Goal: Task Accomplishment & Management: Manage account settings

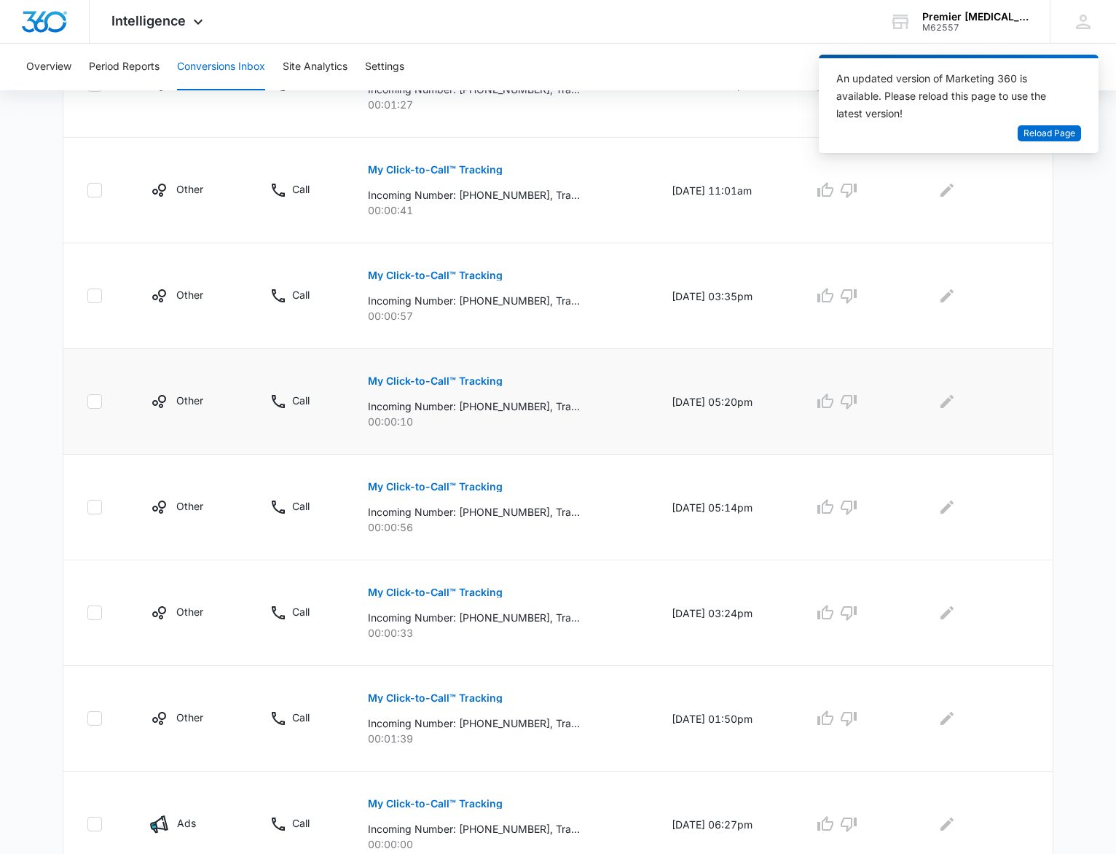
scroll to position [707, 0]
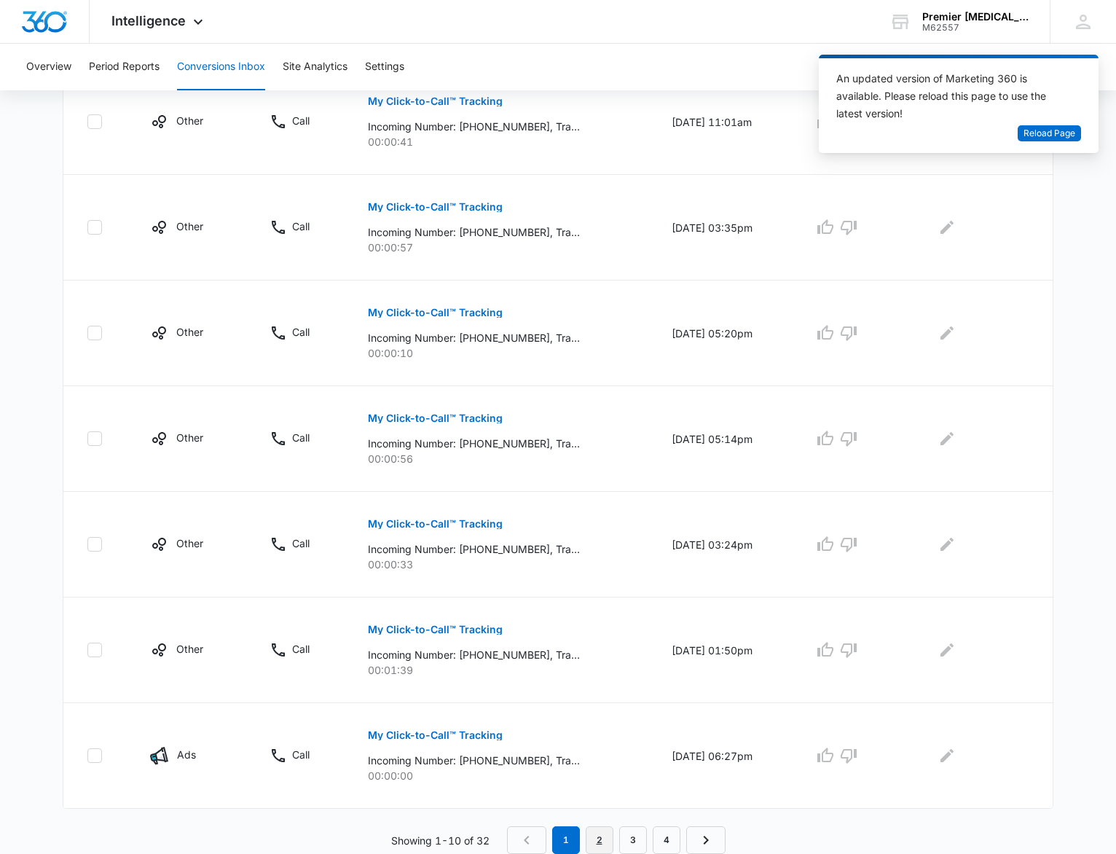
click at [599, 837] on link "2" at bounding box center [600, 840] width 28 height 28
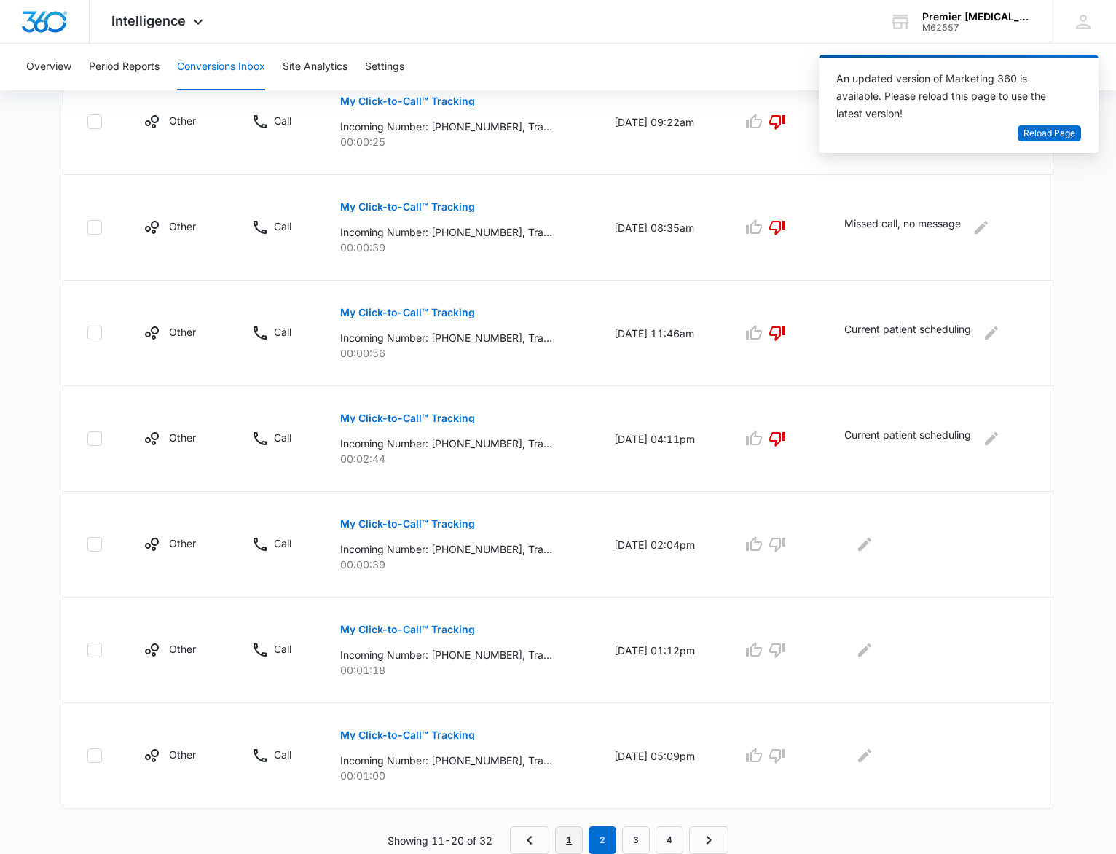
click at [562, 841] on link "1" at bounding box center [569, 840] width 28 height 28
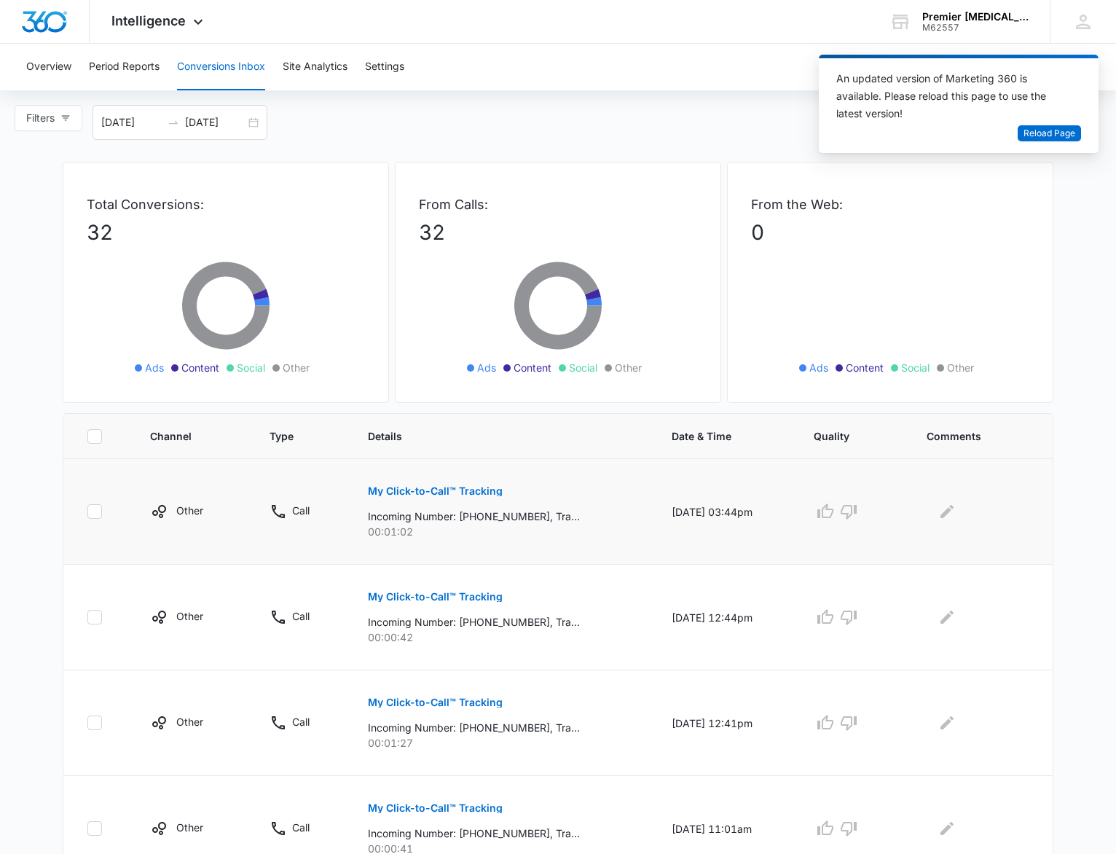
click at [455, 491] on p "My Click-to-Call™ Tracking" at bounding box center [435, 491] width 135 height 10
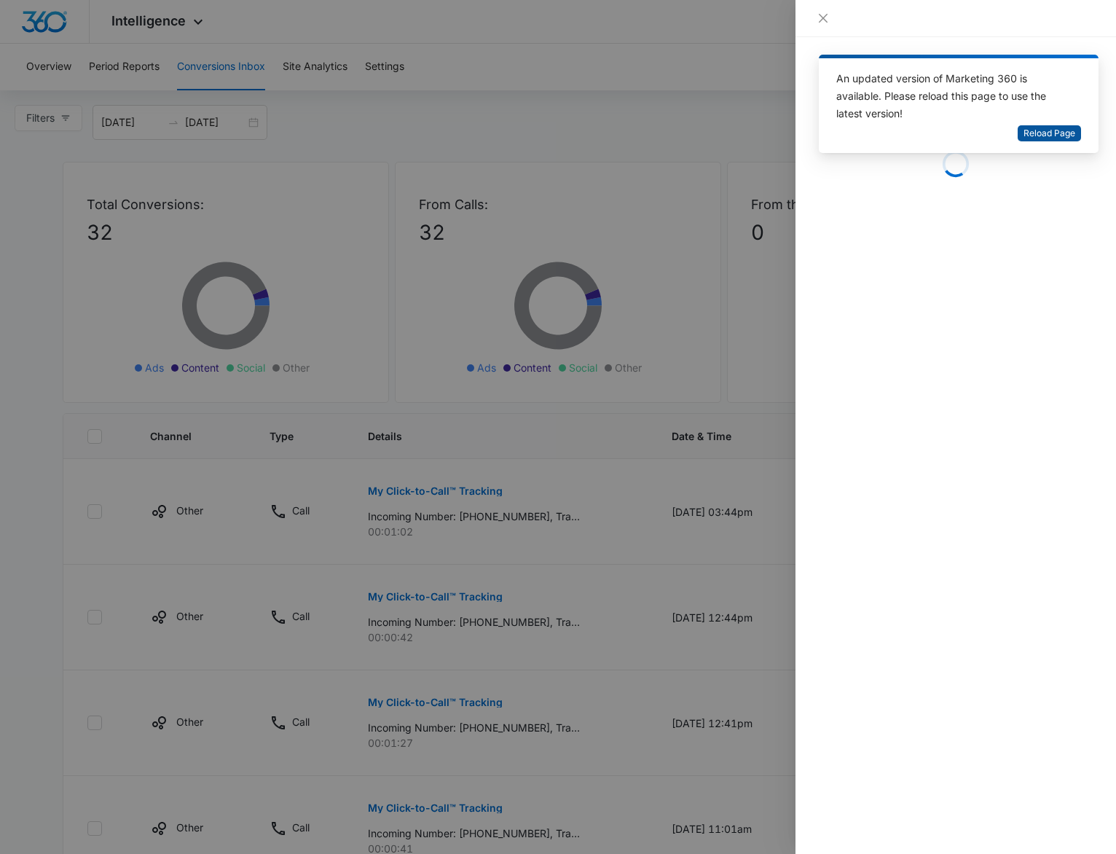
click at [1042, 130] on span "Reload Page" at bounding box center [1050, 134] width 52 height 14
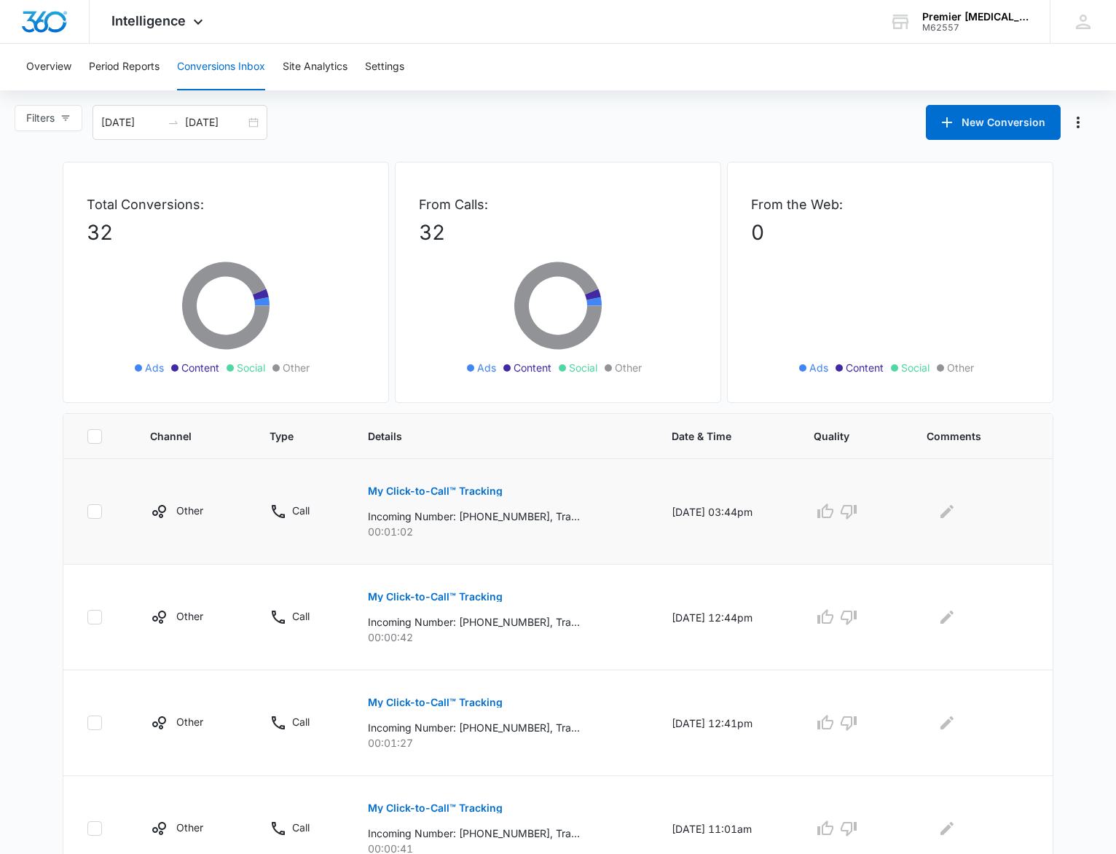
click at [463, 491] on p "My Click-to-Call™ Tracking" at bounding box center [435, 491] width 135 height 10
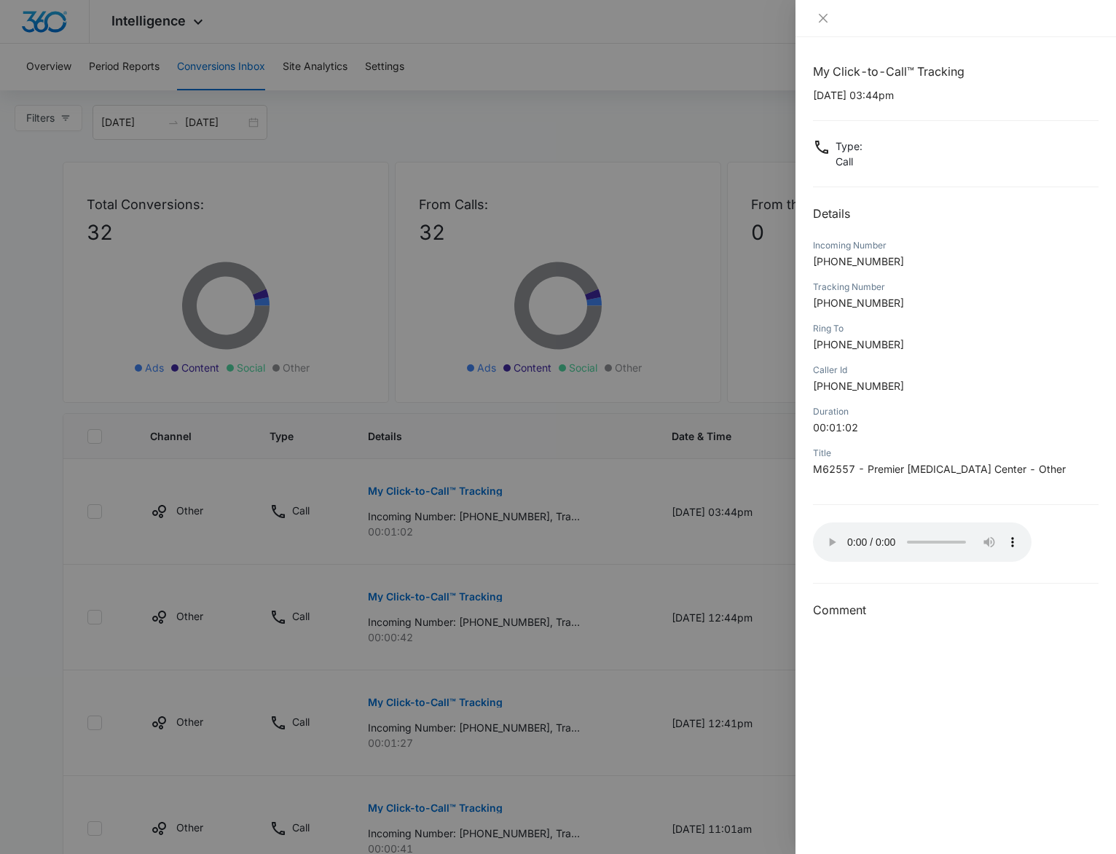
click at [748, 538] on div at bounding box center [558, 427] width 1116 height 854
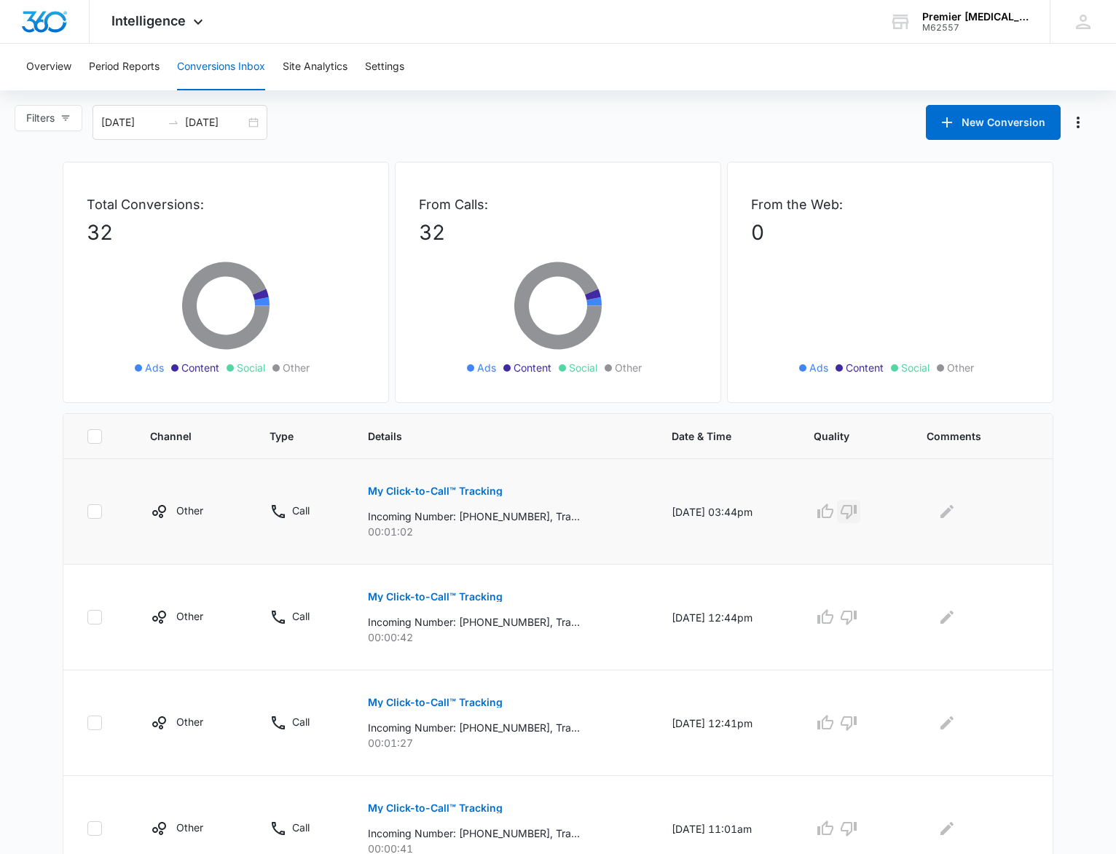
click at [857, 511] on icon "button" at bounding box center [849, 512] width 16 height 15
click at [959, 512] on button "Edit Comments" at bounding box center [947, 511] width 23 height 23
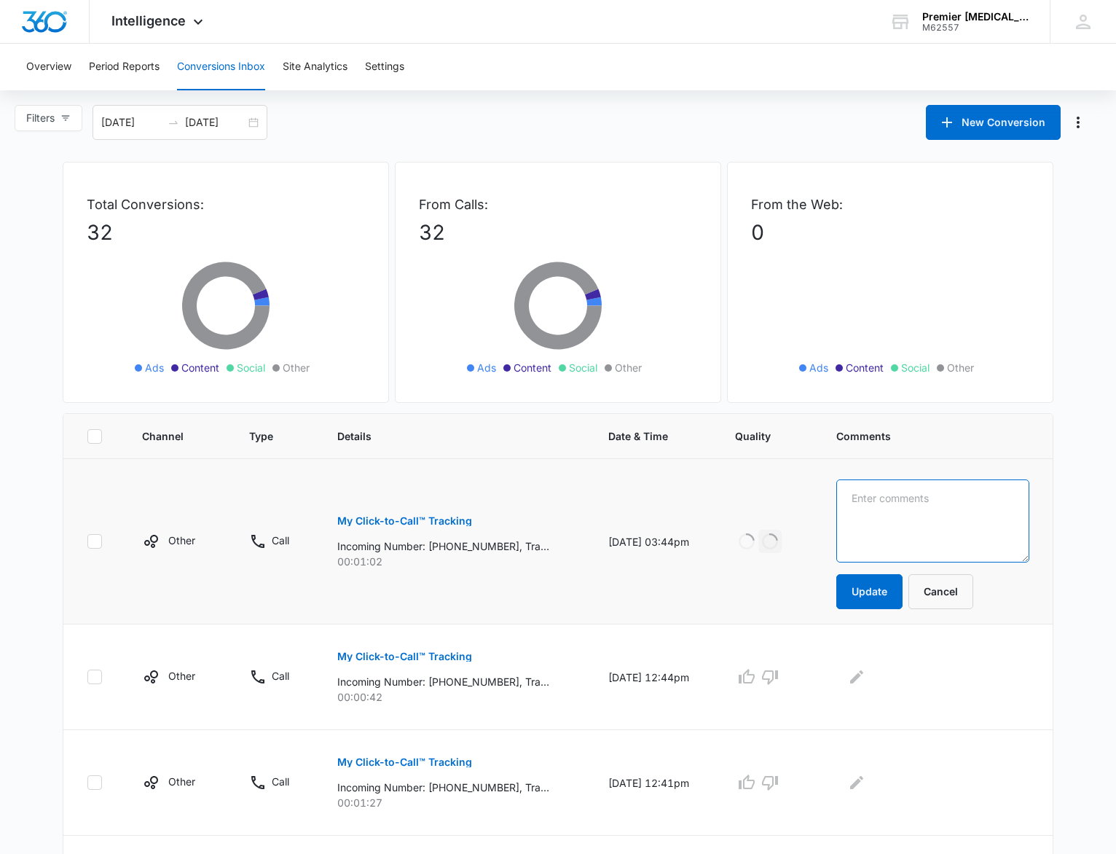
click at [957, 499] on textarea at bounding box center [932, 520] width 193 height 83
type textarea "Current patient checking schedule"
click at [896, 603] on button "Update" at bounding box center [869, 591] width 66 height 35
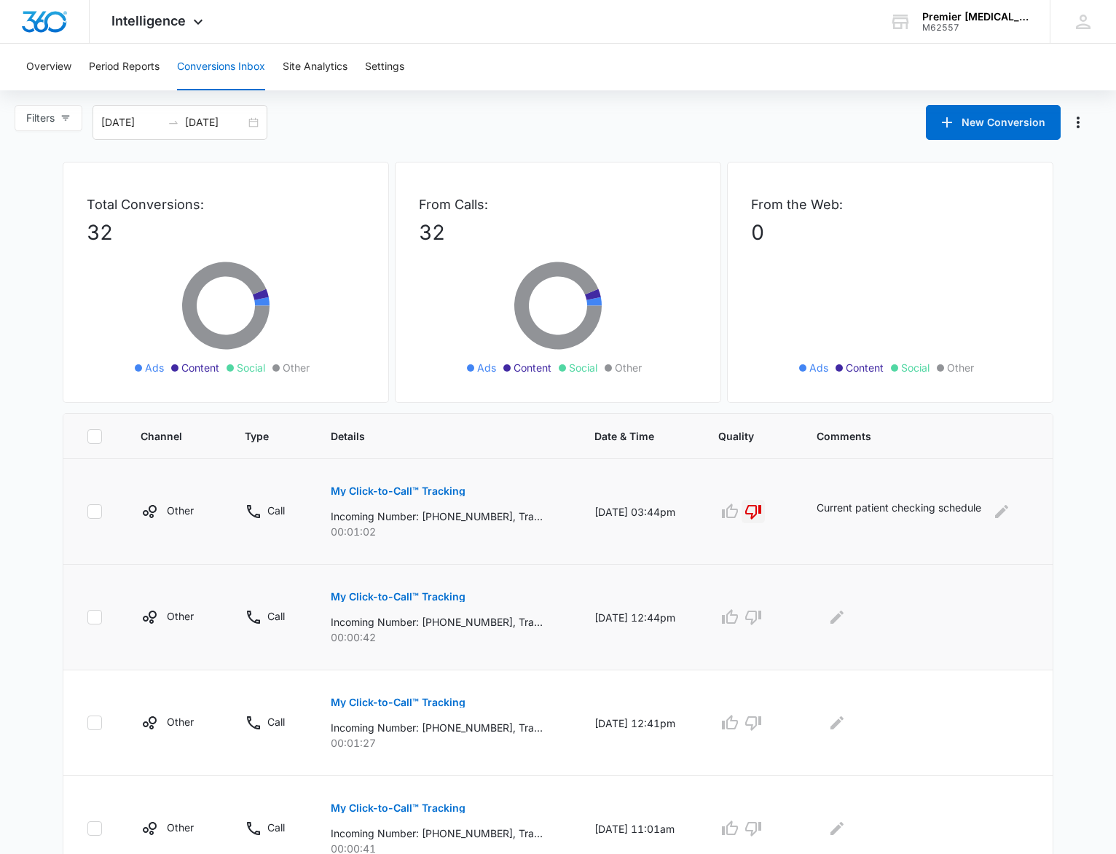
click at [415, 599] on p "My Click-to-Call™ Tracking" at bounding box center [398, 597] width 135 height 10
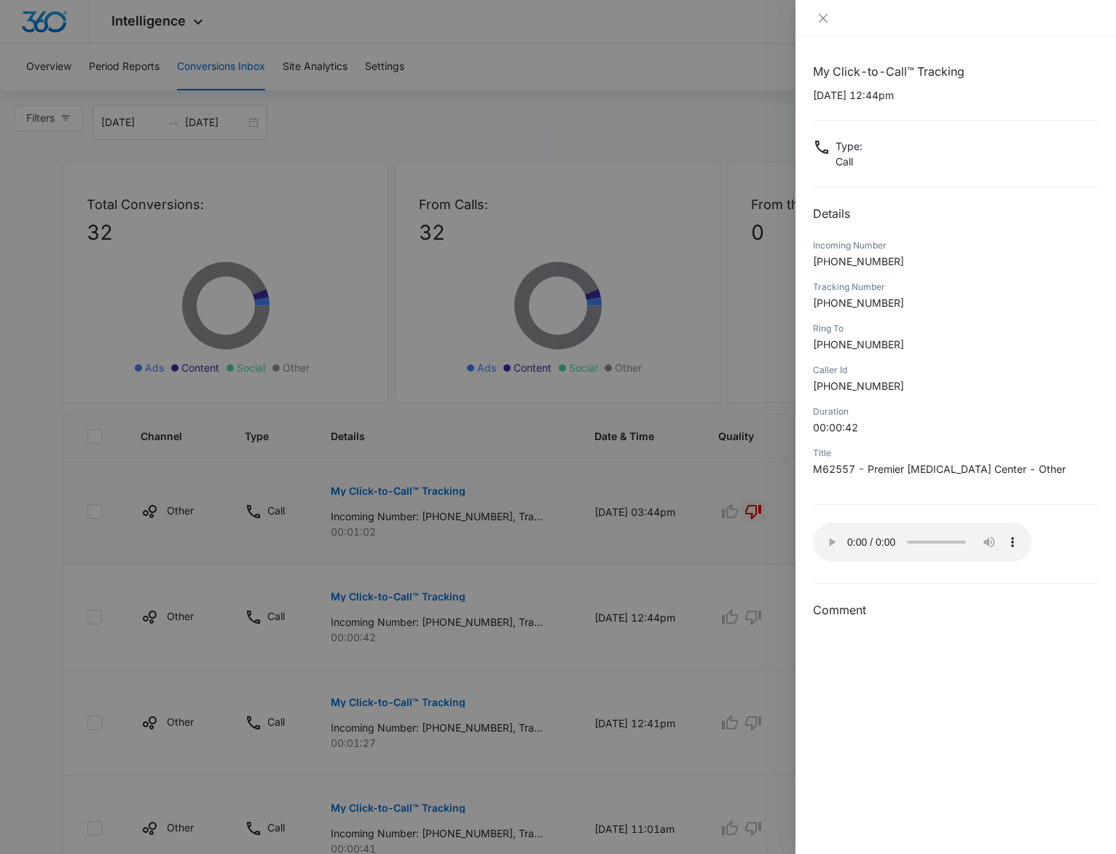
click at [735, 546] on div at bounding box center [558, 427] width 1116 height 854
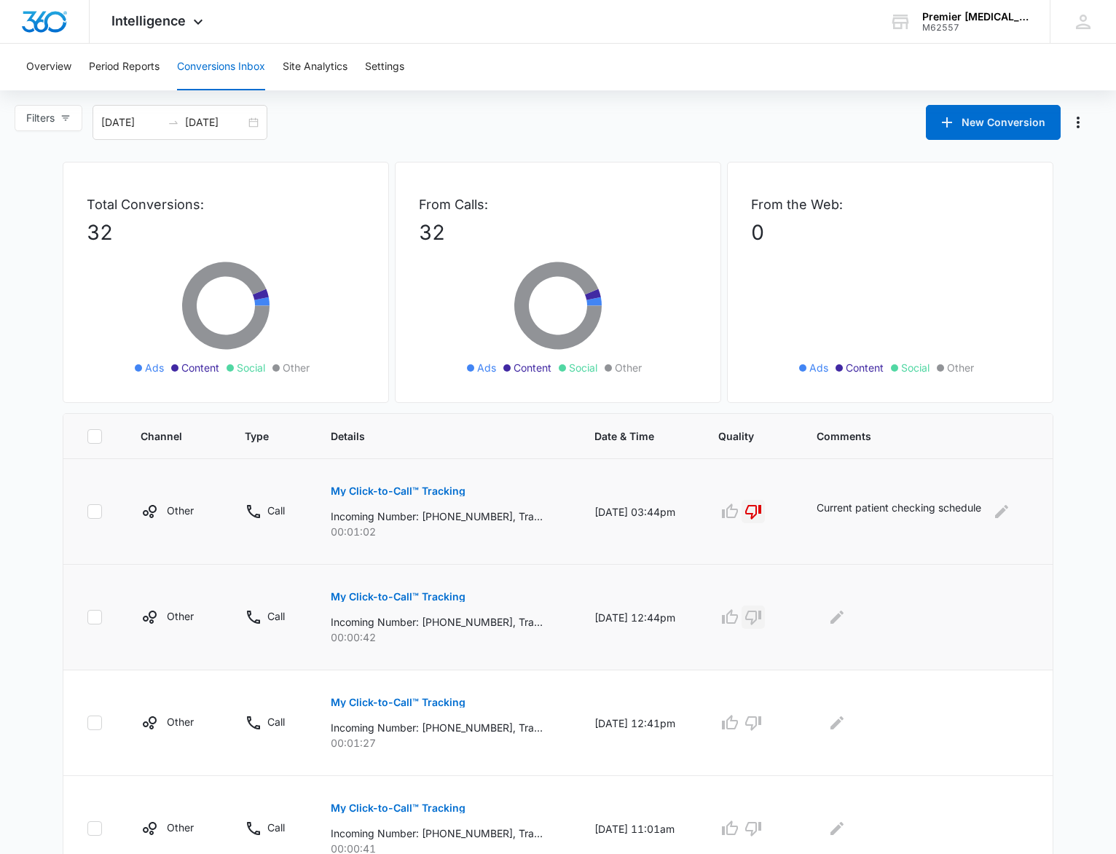
click at [761, 624] on icon "button" at bounding box center [753, 616] width 17 height 17
click at [849, 616] on button "Edit Comments" at bounding box center [837, 616] width 23 height 23
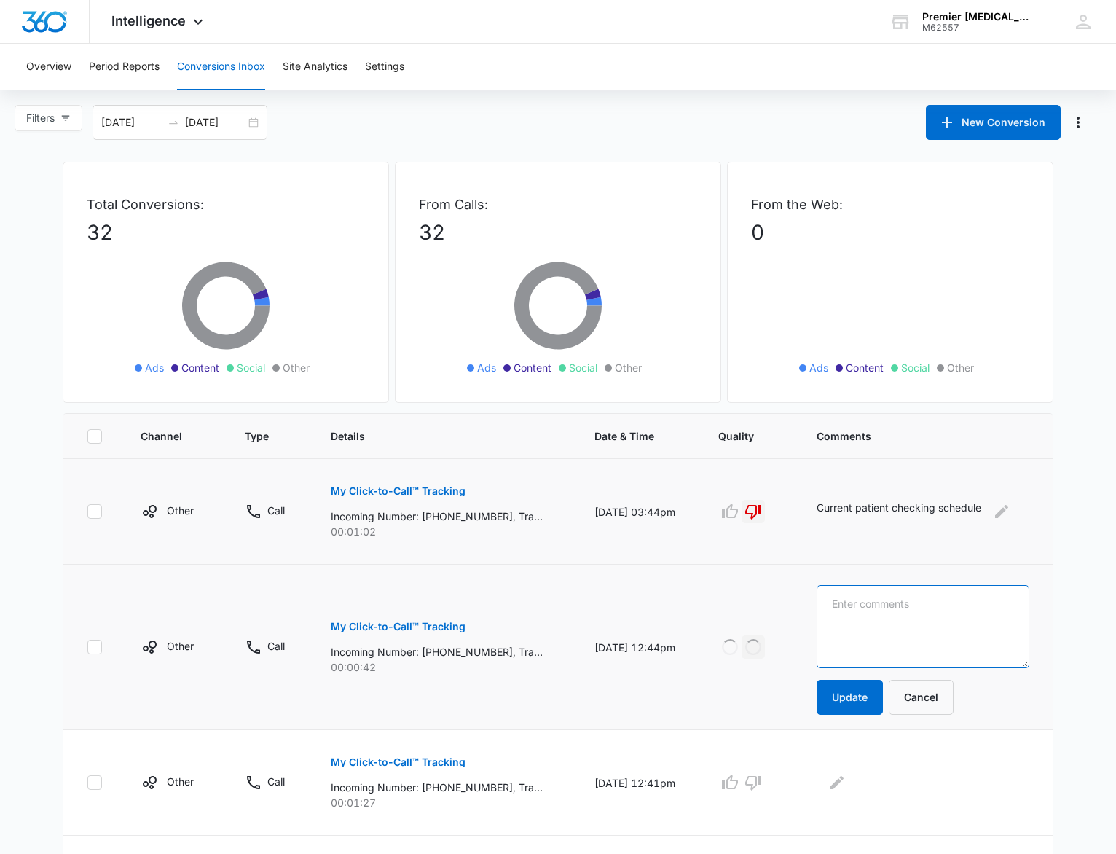
click at [864, 612] on textarea at bounding box center [923, 626] width 213 height 83
drag, startPoint x: 976, startPoint y: 608, endPoint x: 800, endPoint y: 603, distance: 176.4
click at [800, 603] on tr "Other Call My Click-to-Call™ Tracking Incoming Number: [PHONE_NUMBER], Tracking…" at bounding box center [557, 647] width 989 height 165
type textarea "Current patient scheduling"
drag, startPoint x: 697, startPoint y: 744, endPoint x: 683, endPoint y: 740, distance: 15.2
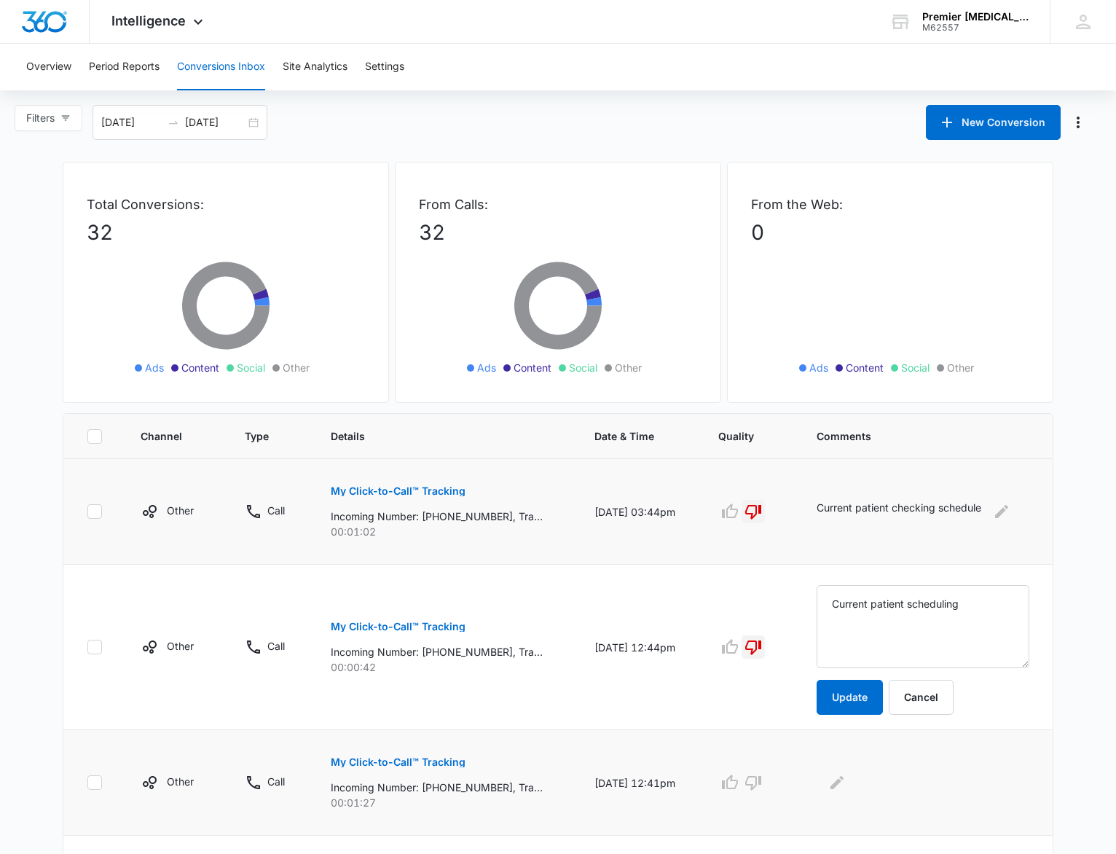
click at [697, 744] on td "[DATE] 12:41pm" at bounding box center [639, 783] width 124 height 106
click at [849, 700] on button "Update" at bounding box center [850, 697] width 66 height 35
click at [364, 763] on p "My Click-to-Call™ Tracking" at bounding box center [398, 762] width 135 height 10
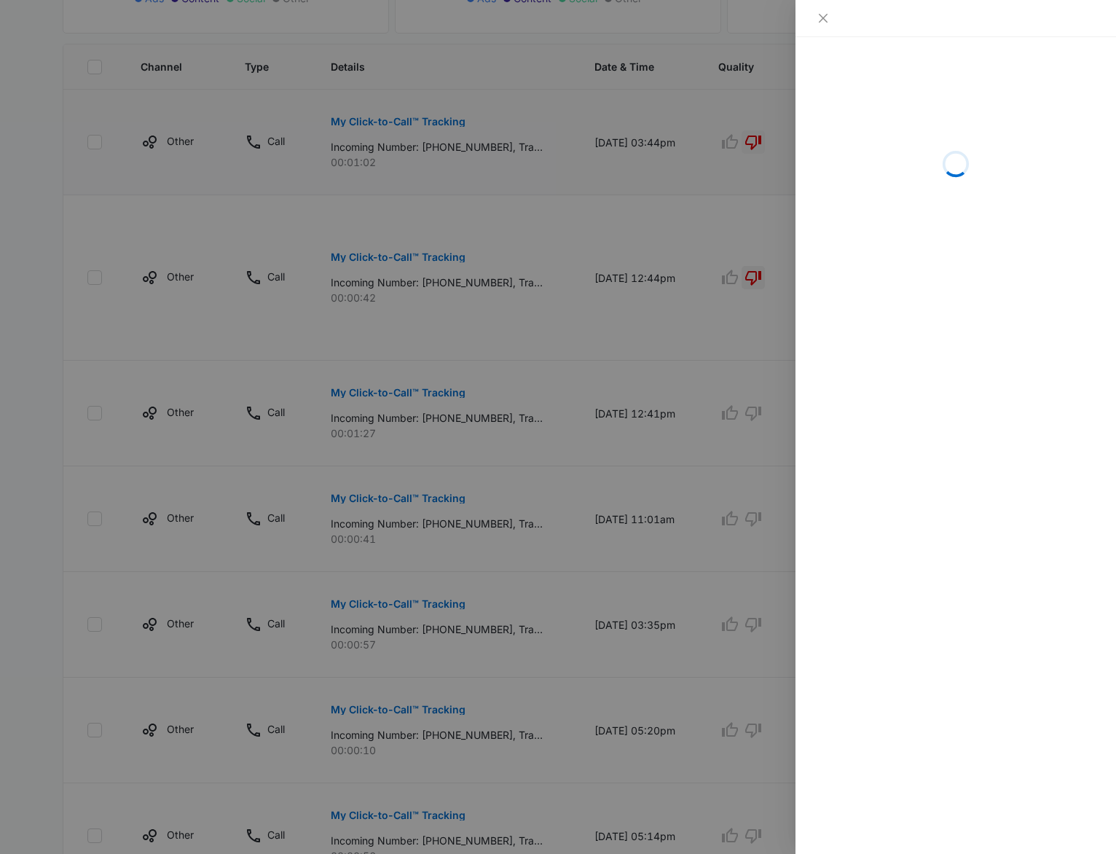
scroll to position [484, 0]
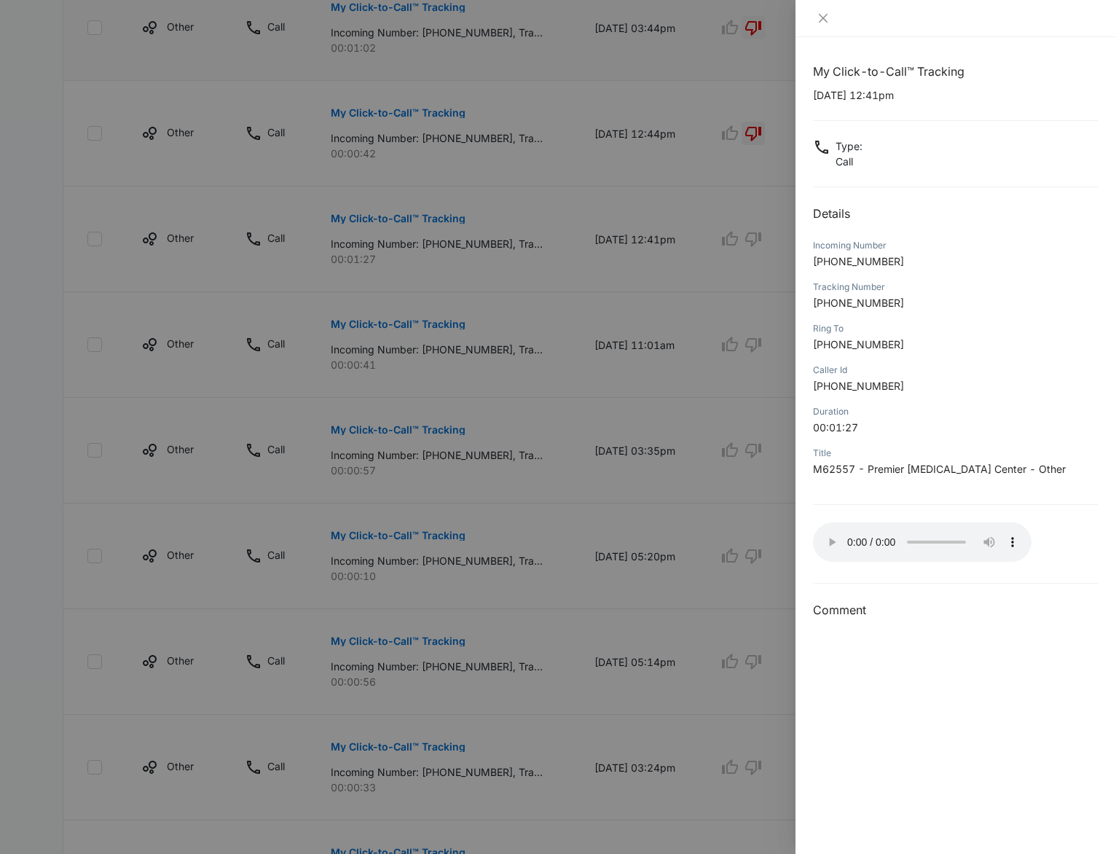
click at [734, 506] on div at bounding box center [558, 427] width 1116 height 854
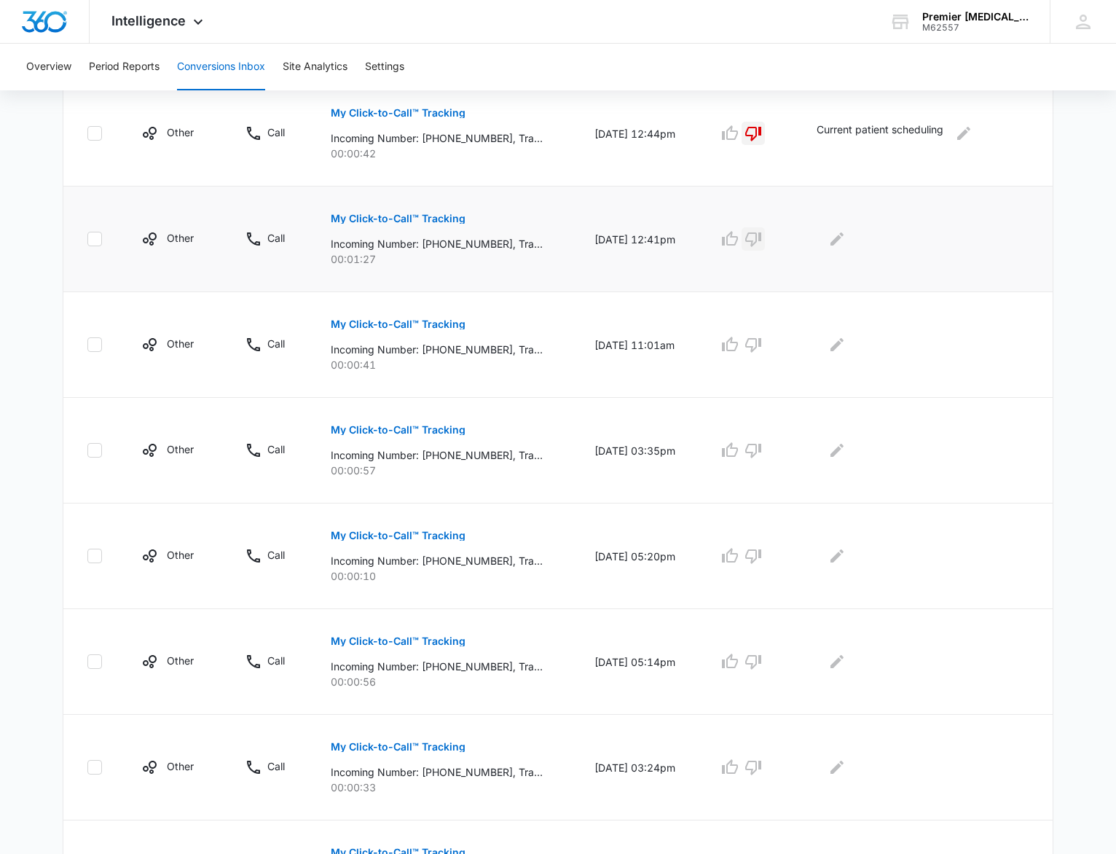
click at [761, 240] on icon "button" at bounding box center [753, 239] width 16 height 15
click at [846, 239] on icon "Edit Comments" at bounding box center [836, 238] width 17 height 17
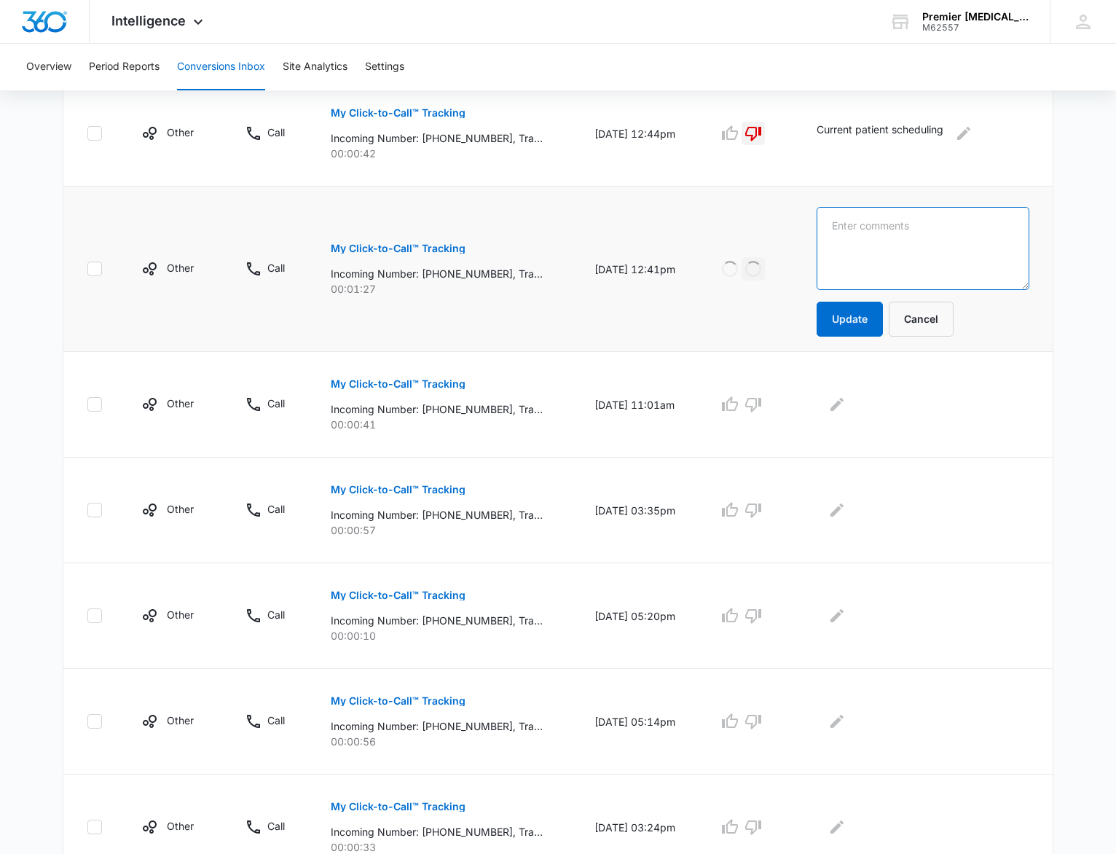
click at [863, 237] on textarea at bounding box center [923, 248] width 213 height 83
paste textarea "Current patient scheduling"
type textarea "Current patient scheduling"
click at [849, 315] on button "Update" at bounding box center [850, 319] width 66 height 35
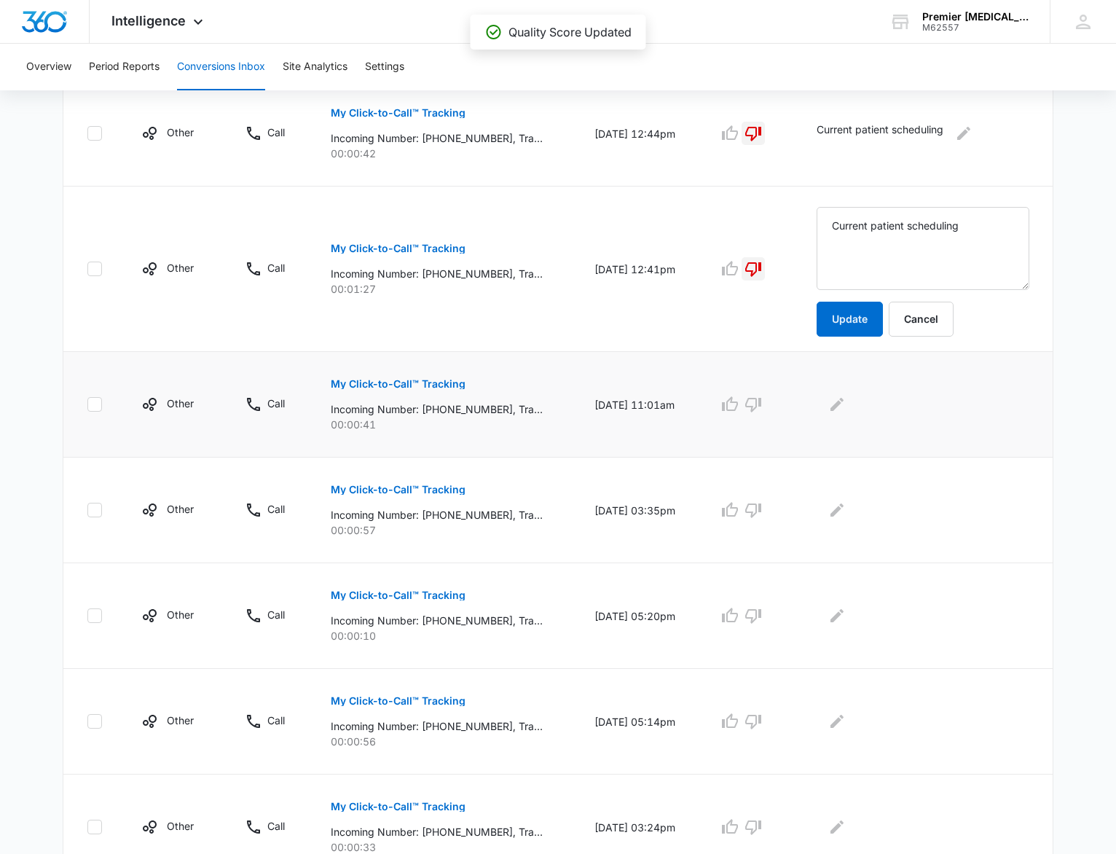
click at [402, 380] on p "My Click-to-Call™ Tracking" at bounding box center [398, 384] width 135 height 10
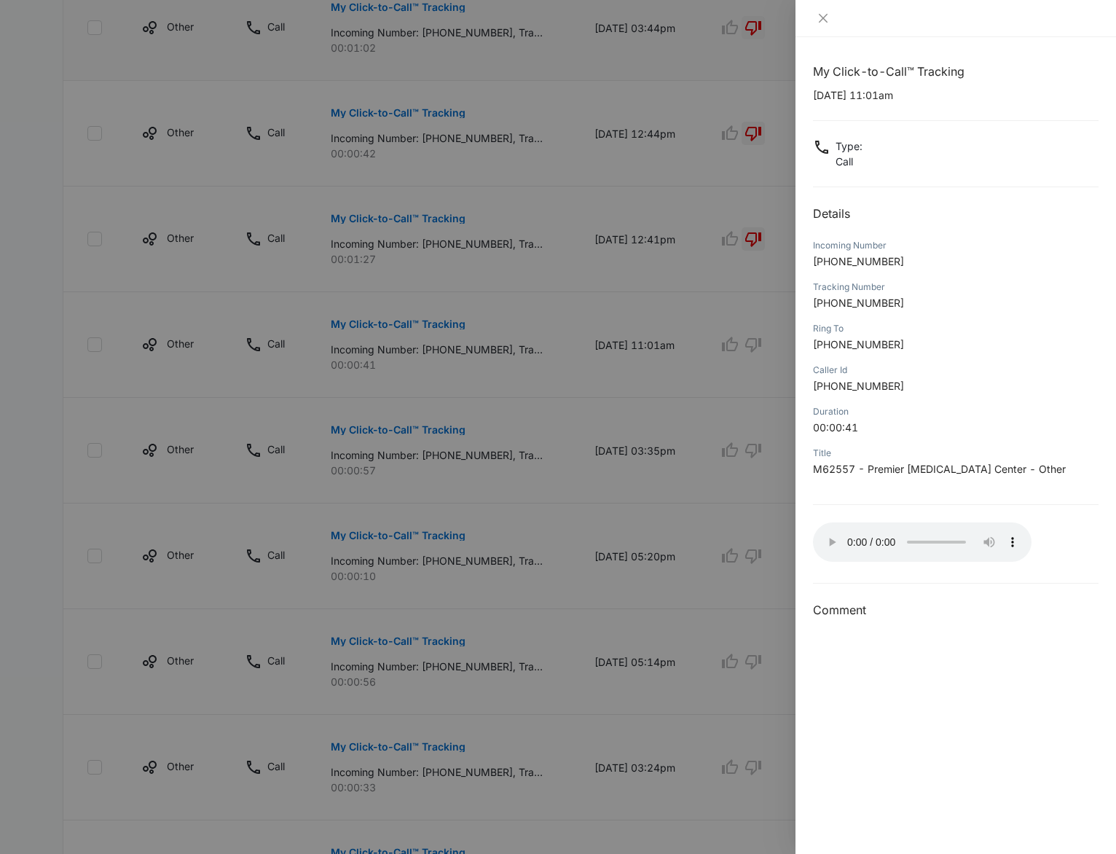
click at [712, 505] on div at bounding box center [558, 427] width 1116 height 854
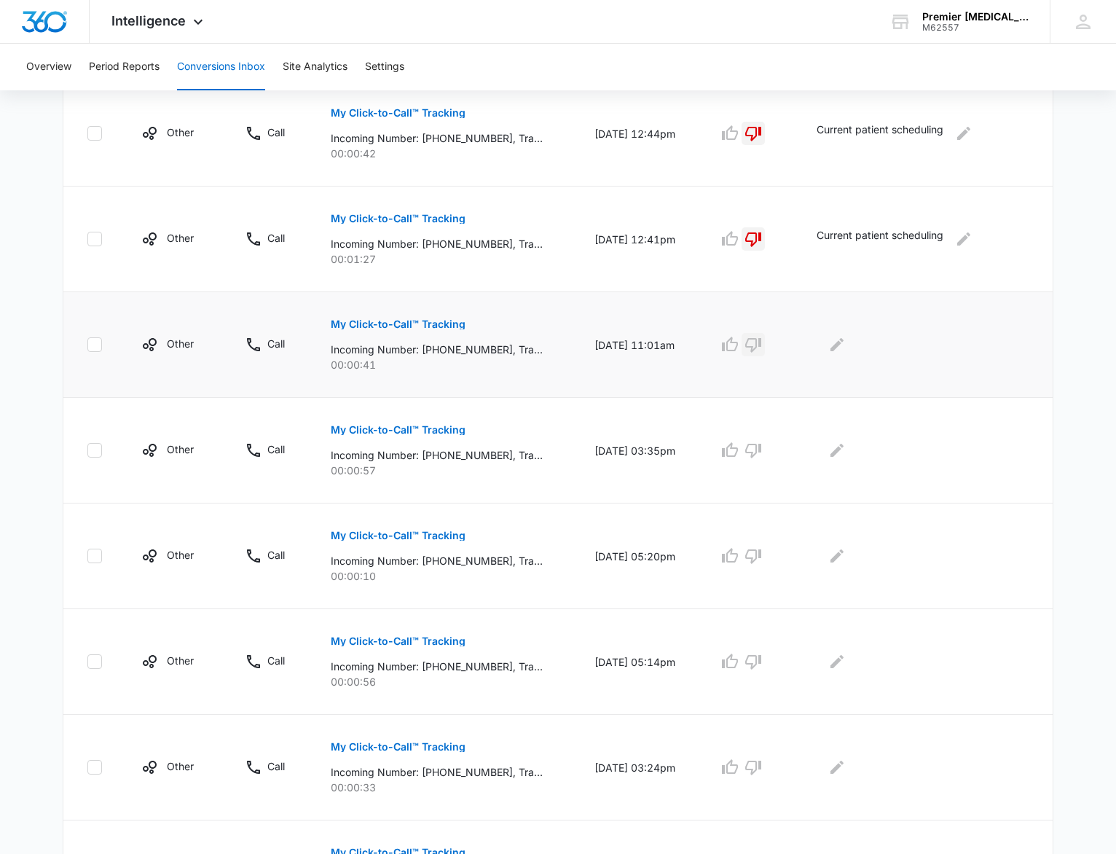
click at [753, 340] on icon "button" at bounding box center [753, 344] width 17 height 17
click at [838, 340] on icon "Edit Comments" at bounding box center [836, 344] width 17 height 17
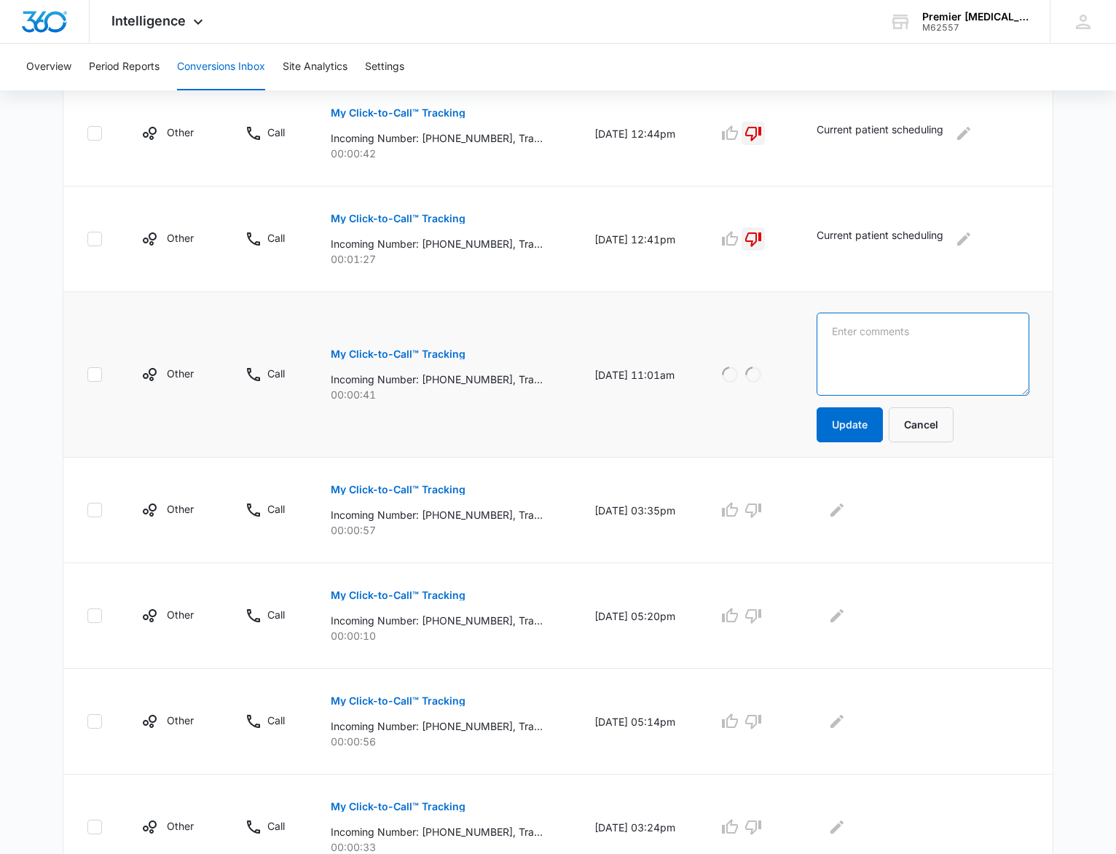
click at [877, 353] on textarea at bounding box center [923, 354] width 213 height 83
paste textarea "Current patient scheduling"
type textarea "Current patient scheduling"
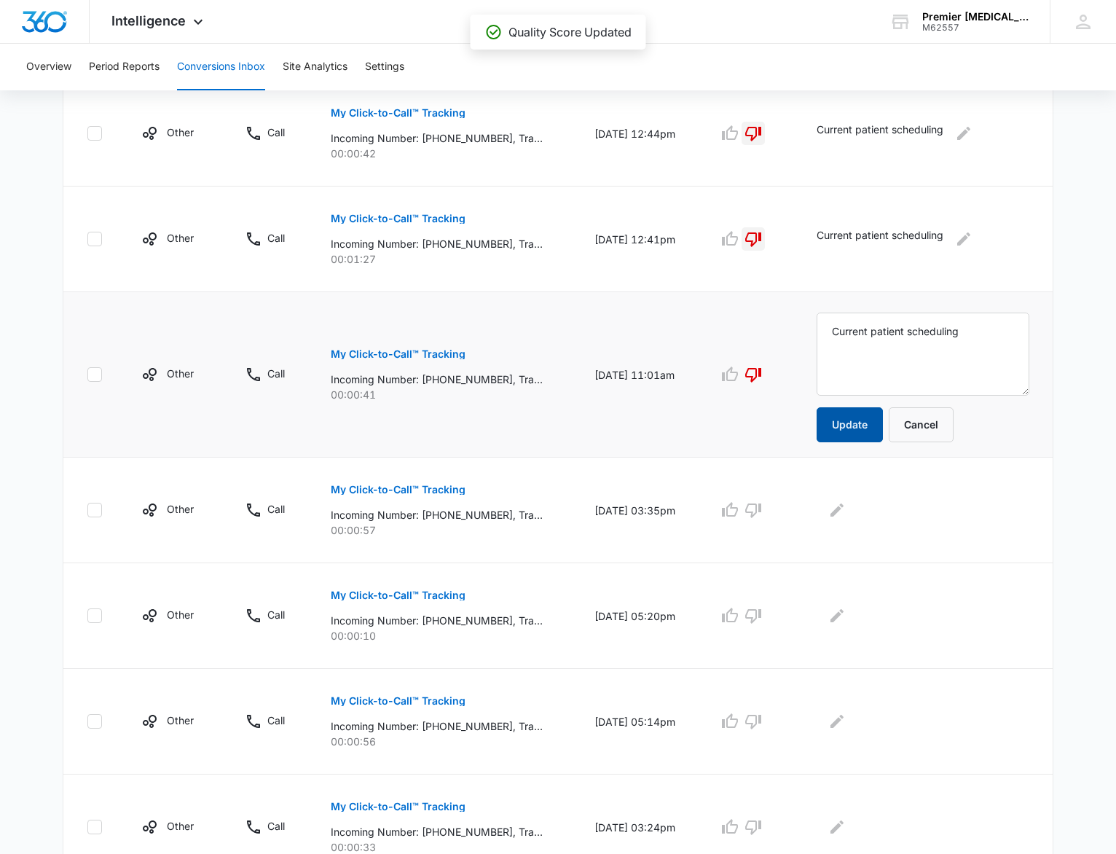
click at [860, 420] on button "Update" at bounding box center [850, 424] width 66 height 35
click at [410, 493] on p "My Click-to-Call™ Tracking" at bounding box center [398, 490] width 135 height 10
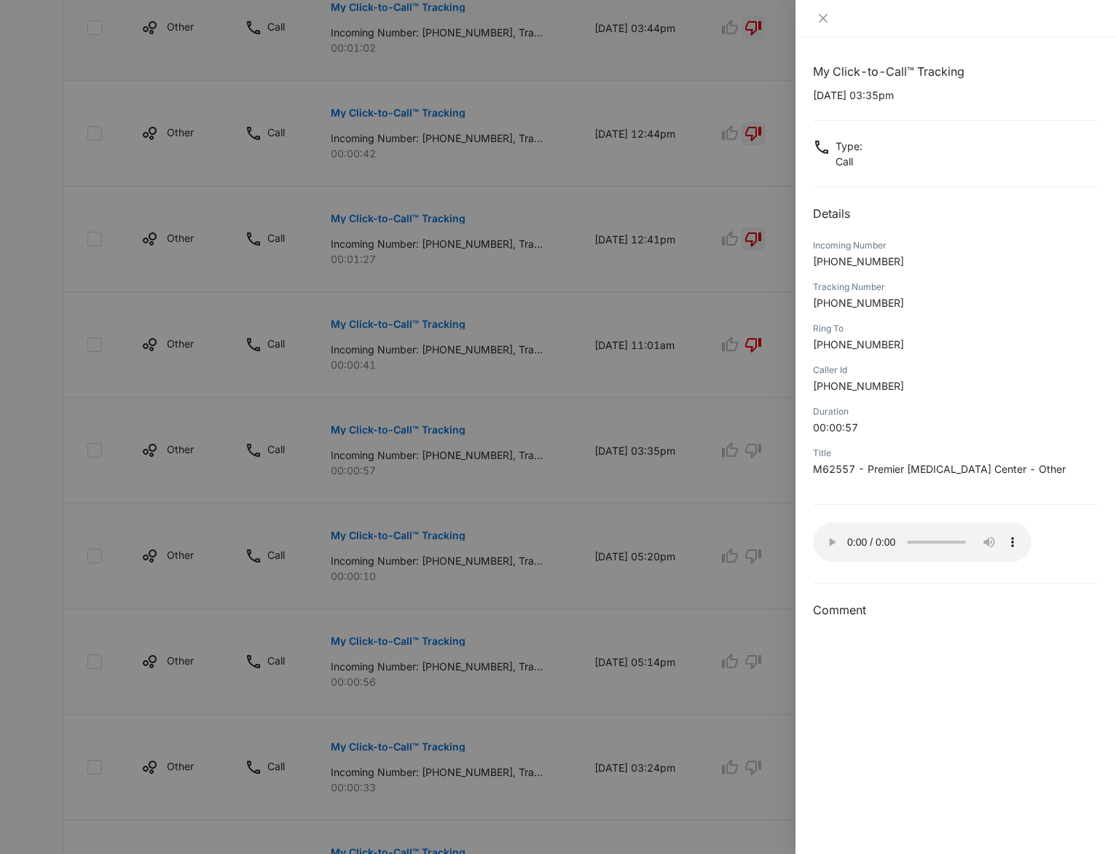
click at [772, 518] on div at bounding box center [558, 427] width 1116 height 854
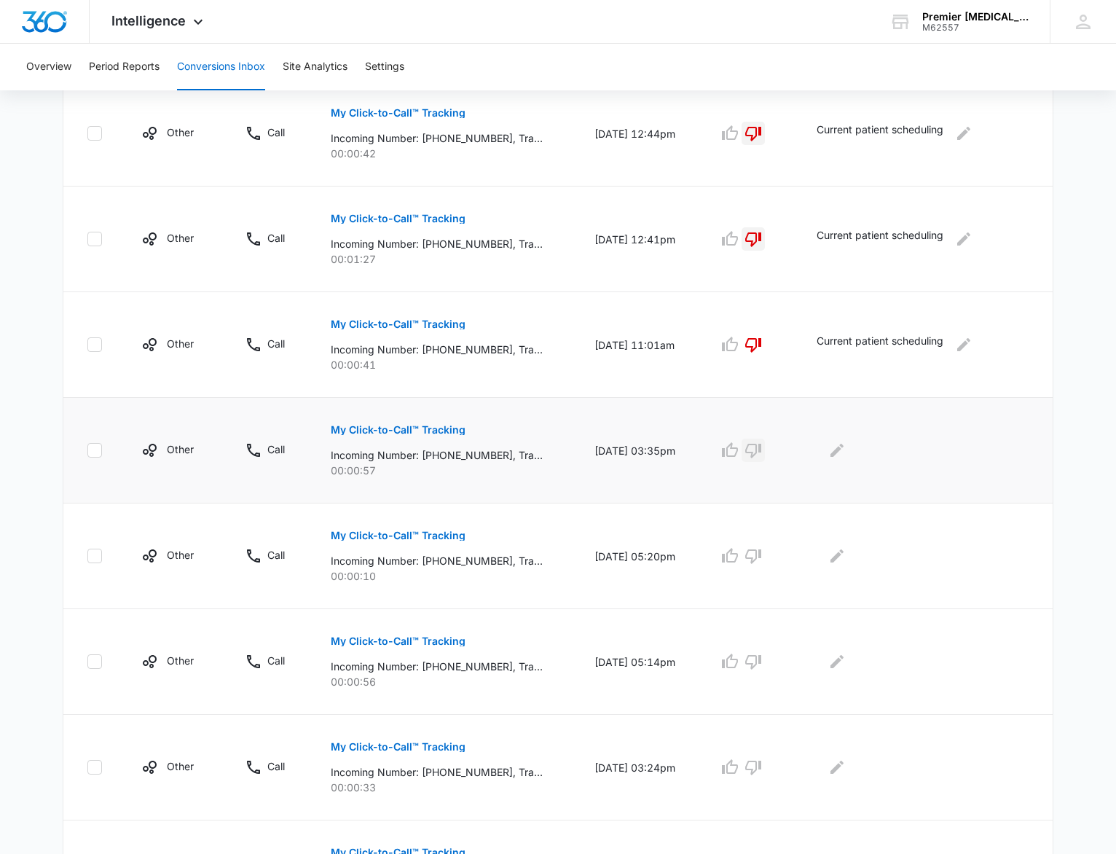
click at [762, 447] on icon "button" at bounding box center [753, 450] width 17 height 17
click at [849, 454] on button "Edit Comments" at bounding box center [837, 450] width 23 height 23
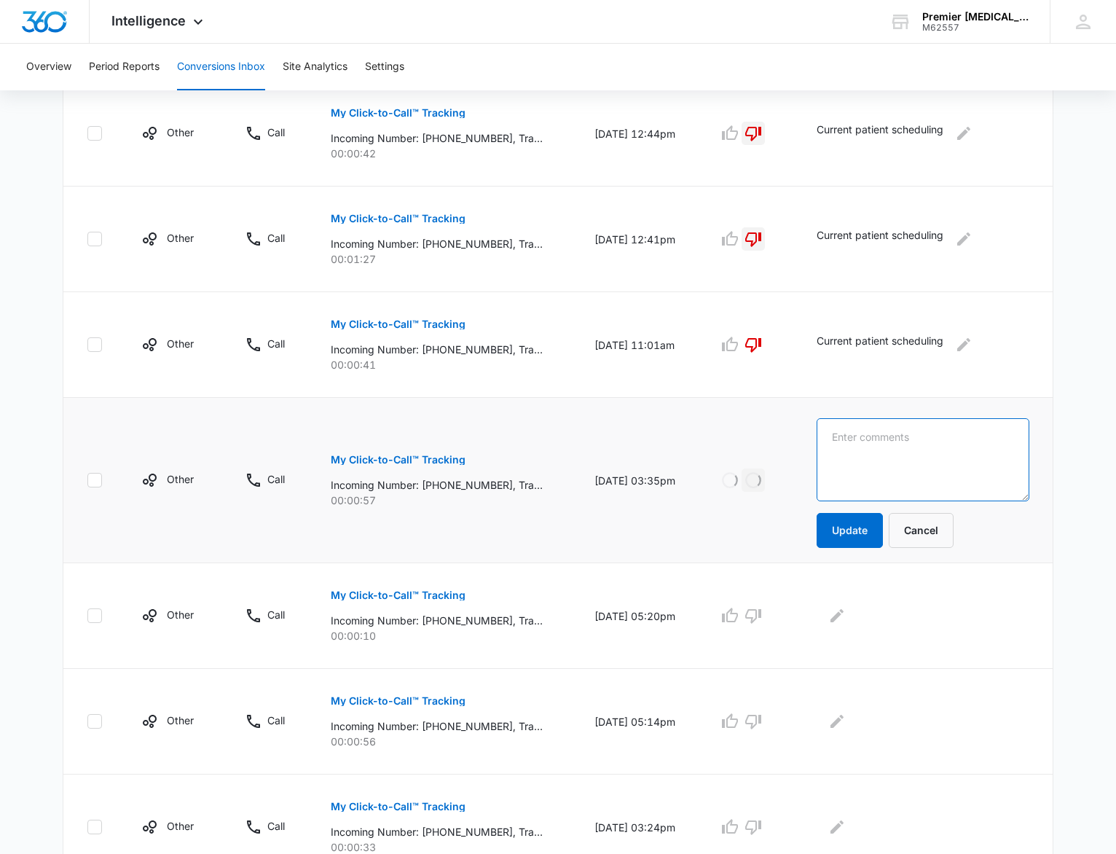
click at [867, 452] on textarea at bounding box center [923, 459] width 213 height 83
paste textarea "Current patient scheduling"
type textarea "Current patient scheduling"
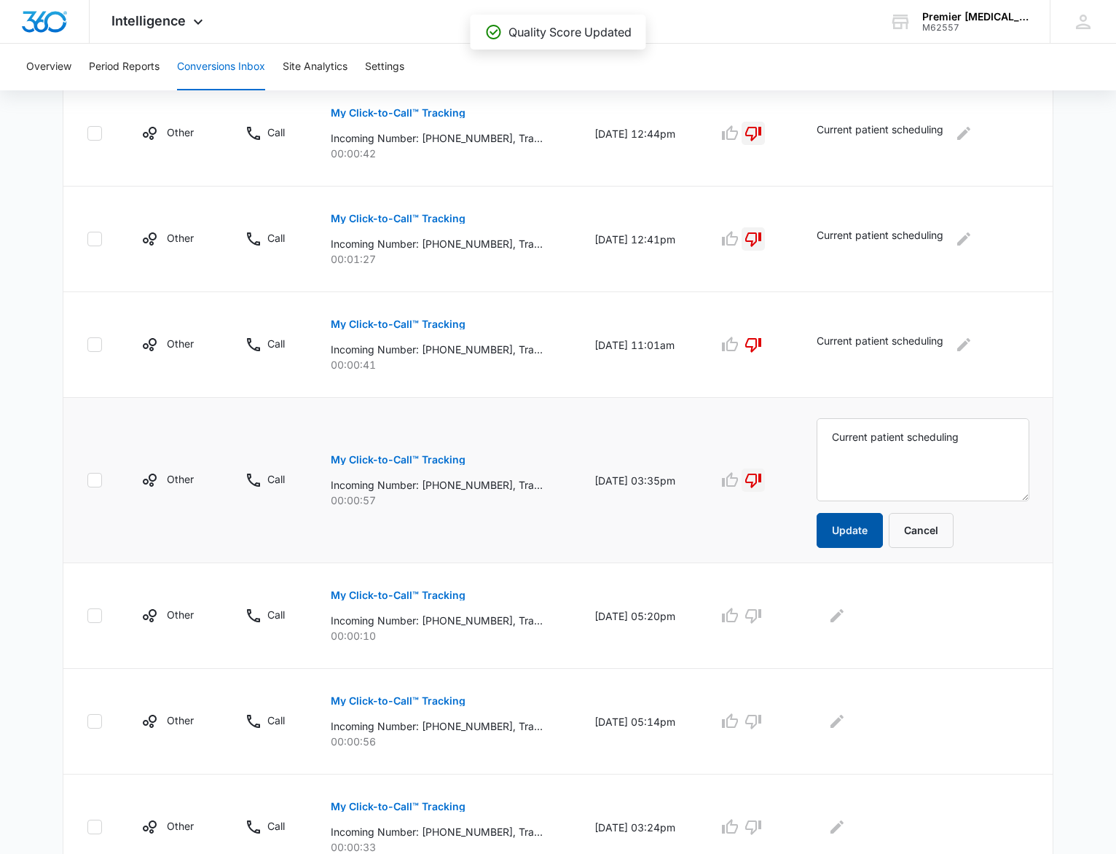
click at [864, 530] on button "Update" at bounding box center [850, 530] width 66 height 35
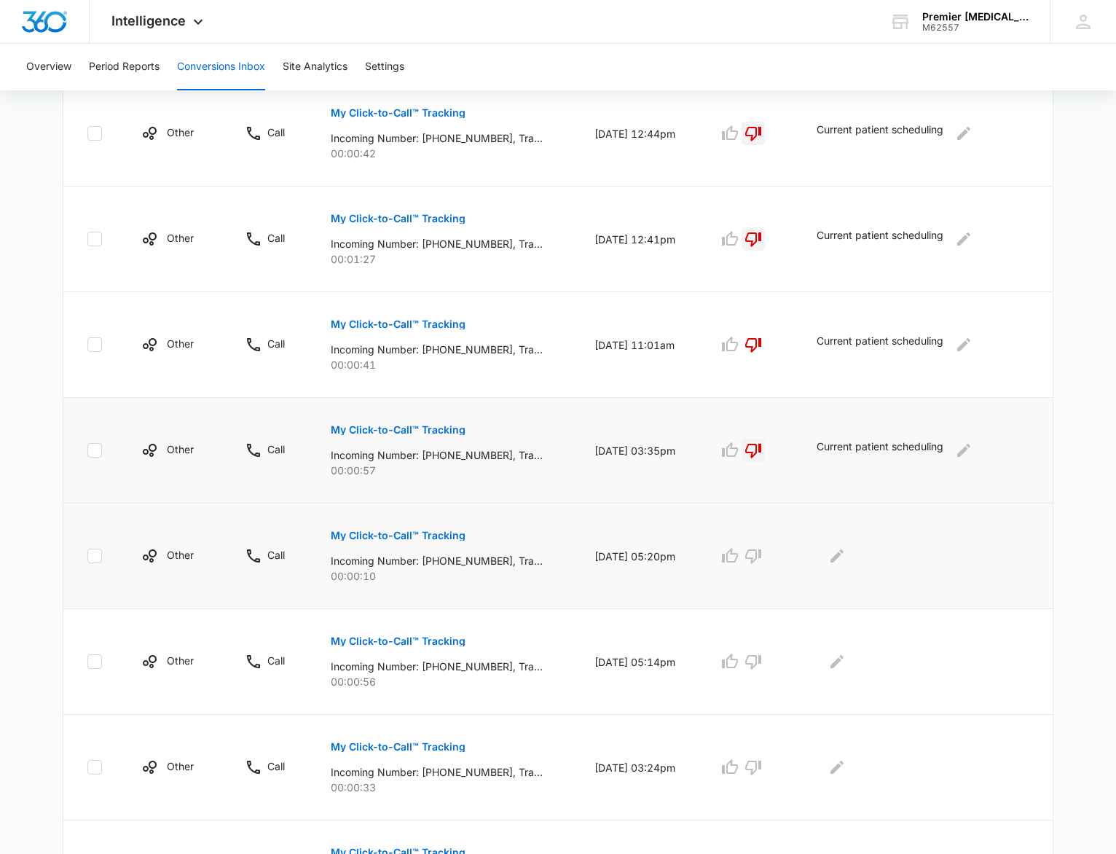
click at [385, 533] on p "My Click-to-Call™ Tracking" at bounding box center [398, 535] width 135 height 10
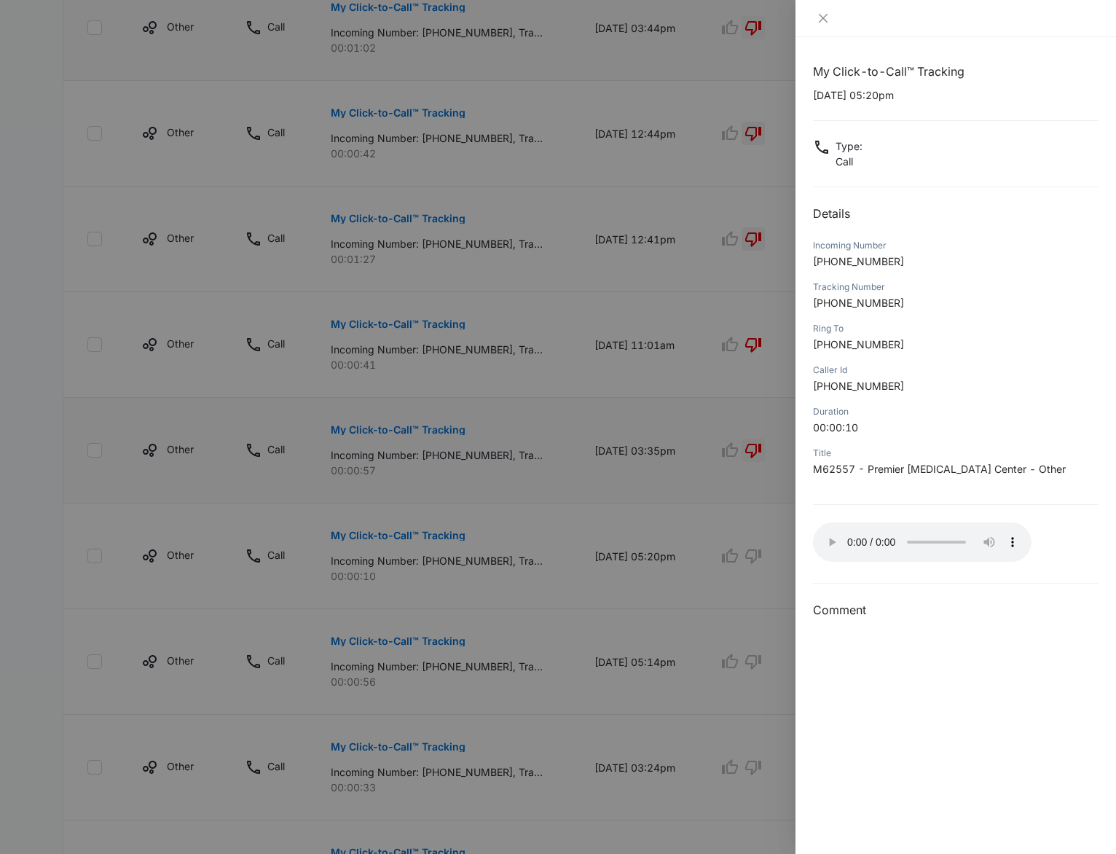
drag, startPoint x: 780, startPoint y: 537, endPoint x: 770, endPoint y: 551, distance: 16.8
click at [780, 537] on div at bounding box center [558, 427] width 1116 height 854
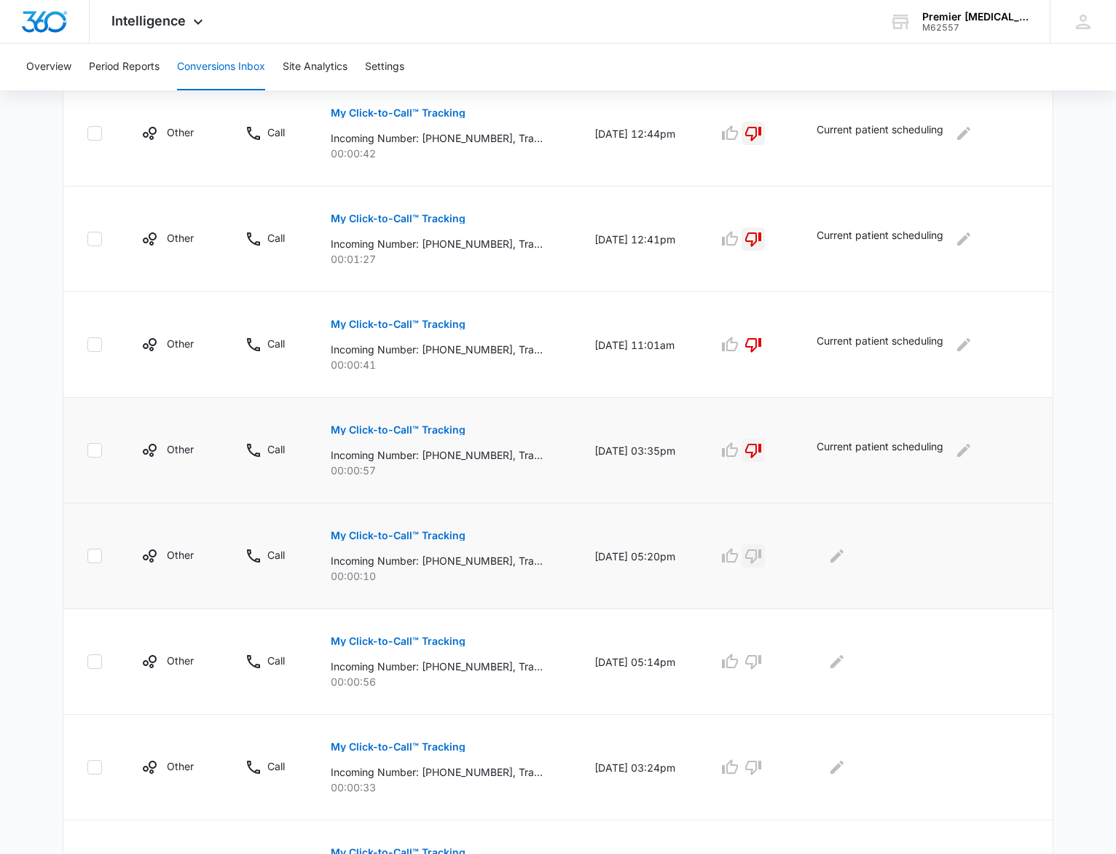
click at [761, 557] on icon "button" at bounding box center [753, 556] width 16 height 15
click at [844, 552] on icon "Edit Comments" at bounding box center [837, 555] width 13 height 13
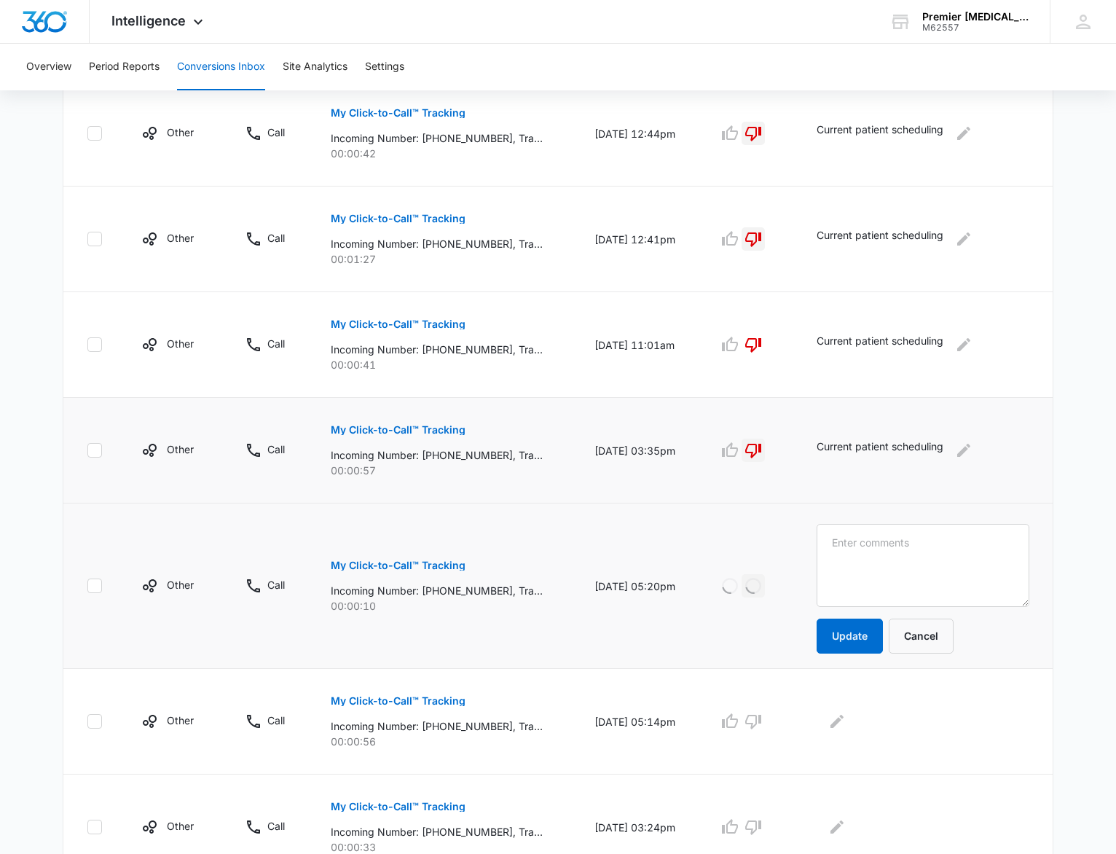
click at [867, 555] on textarea at bounding box center [923, 565] width 213 height 83
type textarea "Missed call no message"
click at [855, 640] on button "Update" at bounding box center [850, 636] width 66 height 35
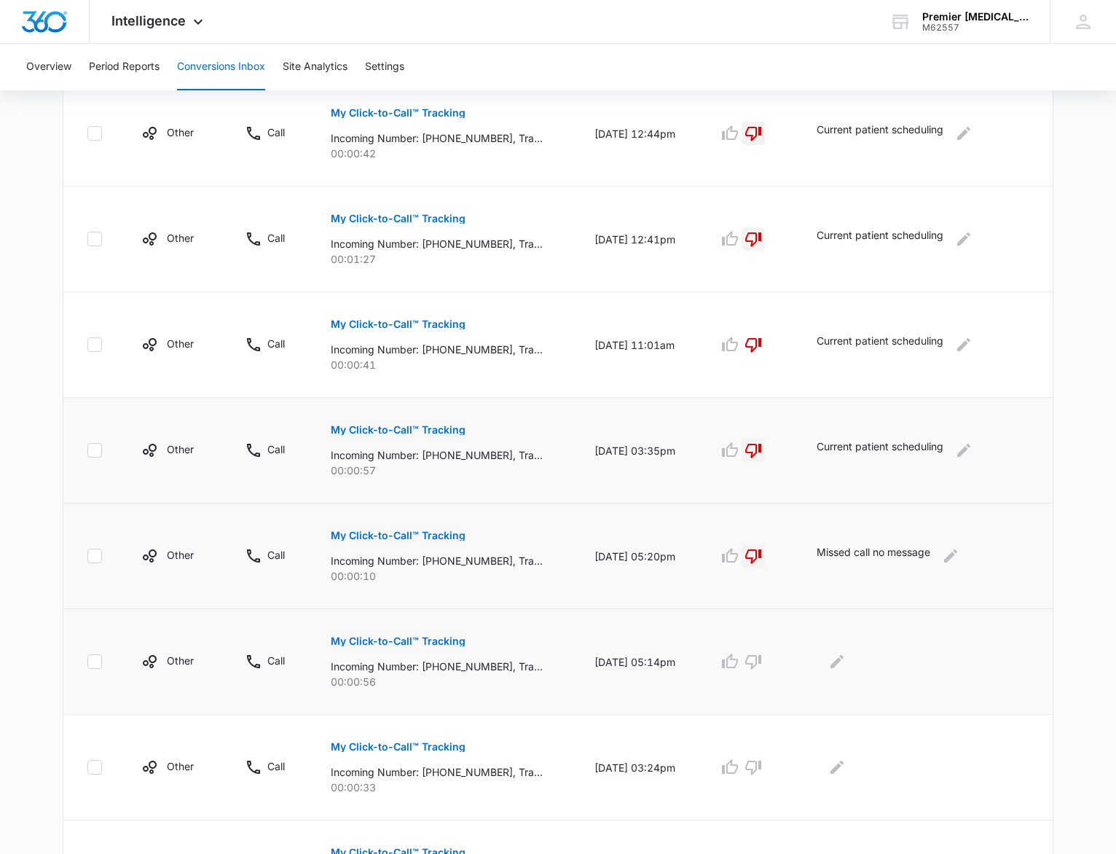
click at [414, 638] on p "My Click-to-Call™ Tracking" at bounding box center [398, 641] width 135 height 10
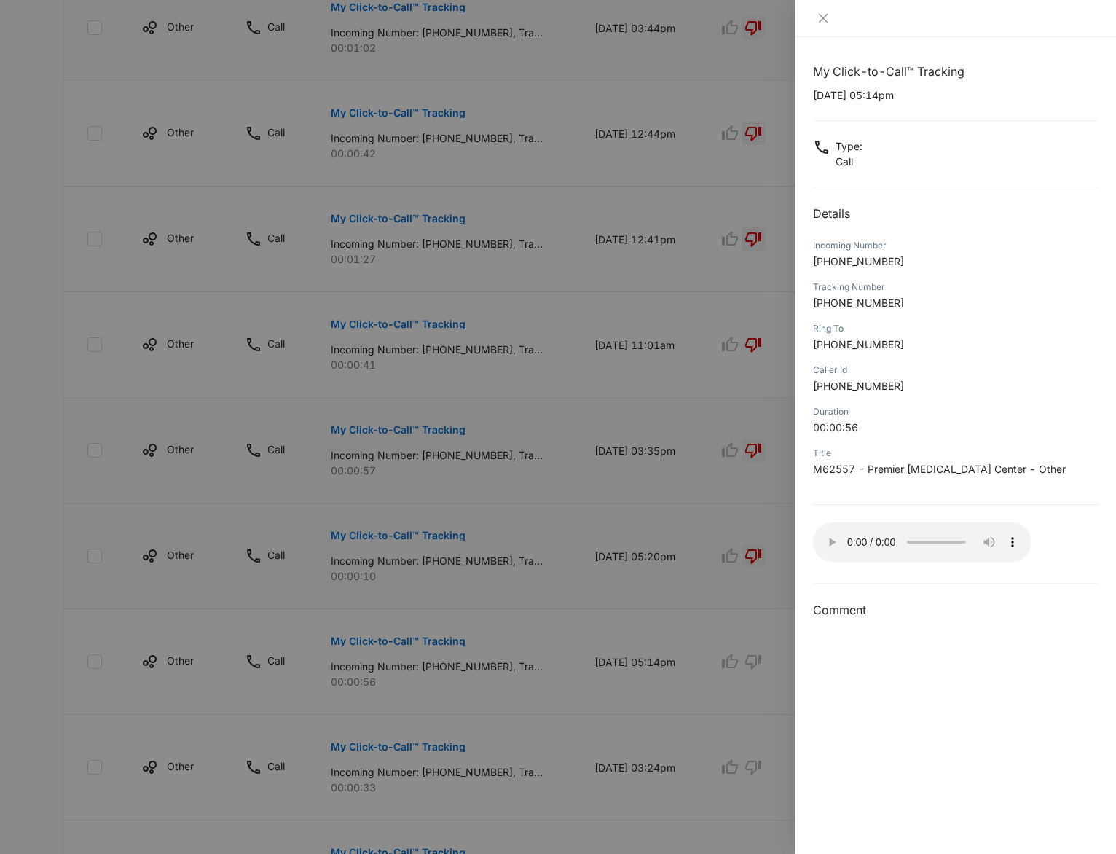
drag, startPoint x: 759, startPoint y: 611, endPoint x: 766, endPoint y: 608, distance: 8.1
click at [768, 607] on div at bounding box center [558, 427] width 1116 height 854
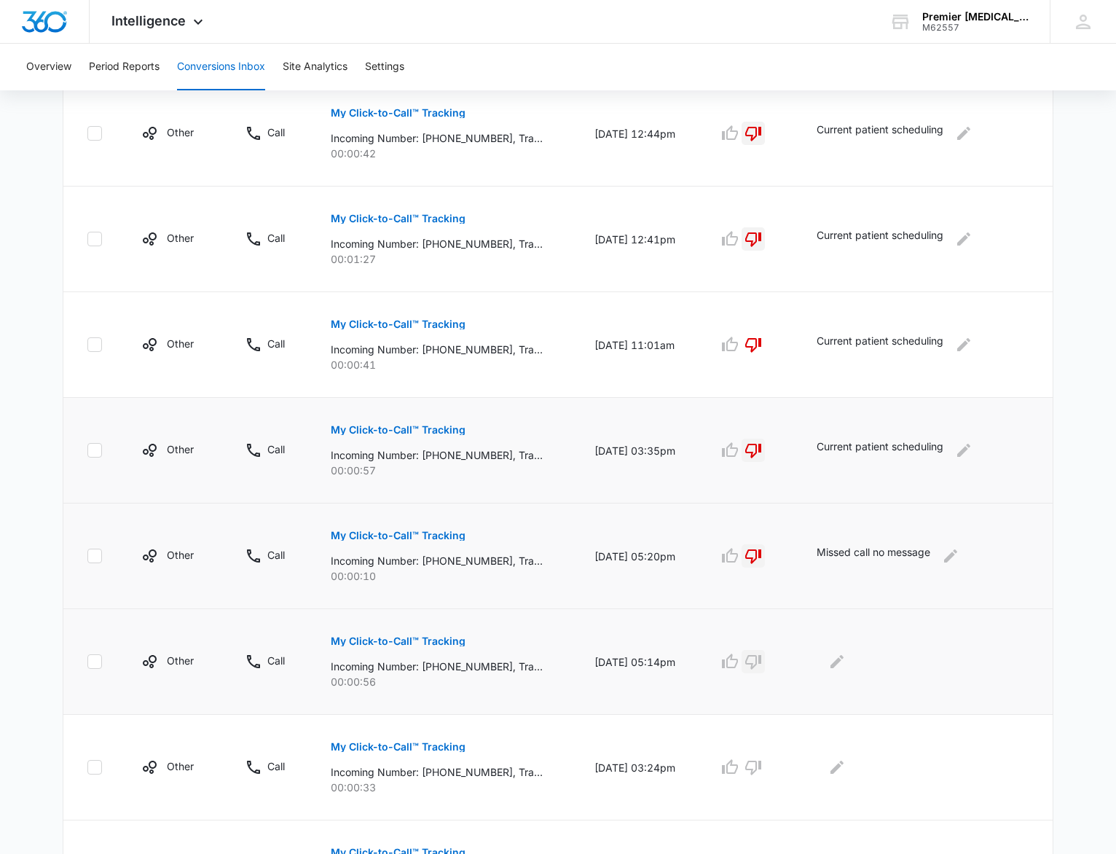
drag, startPoint x: 757, startPoint y: 660, endPoint x: 766, endPoint y: 663, distance: 9.9
click at [757, 661] on icon "button" at bounding box center [753, 661] width 17 height 17
click at [843, 657] on icon "Edit Comments" at bounding box center [837, 661] width 13 height 13
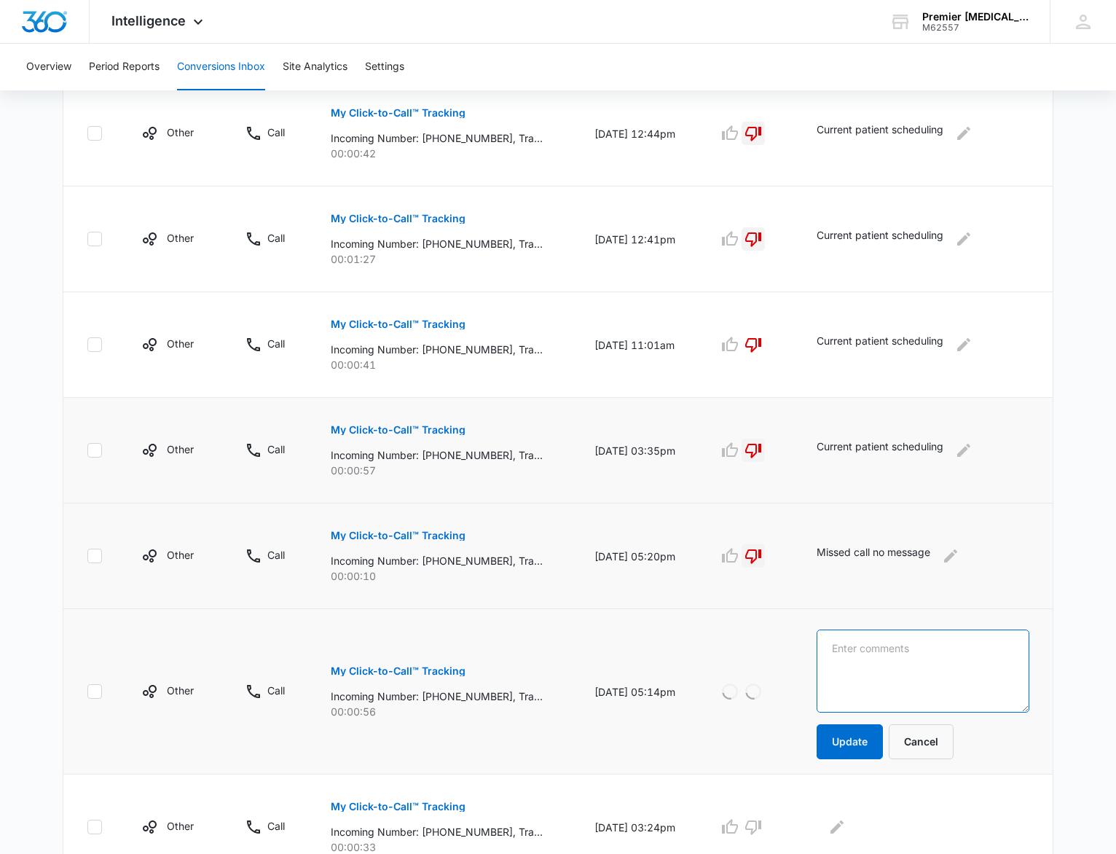
click at [854, 656] on textarea at bounding box center [923, 671] width 213 height 83
paste textarea "Current patient scheduling"
type textarea "Current patient scheduling"
click at [862, 730] on button "Update" at bounding box center [850, 741] width 66 height 35
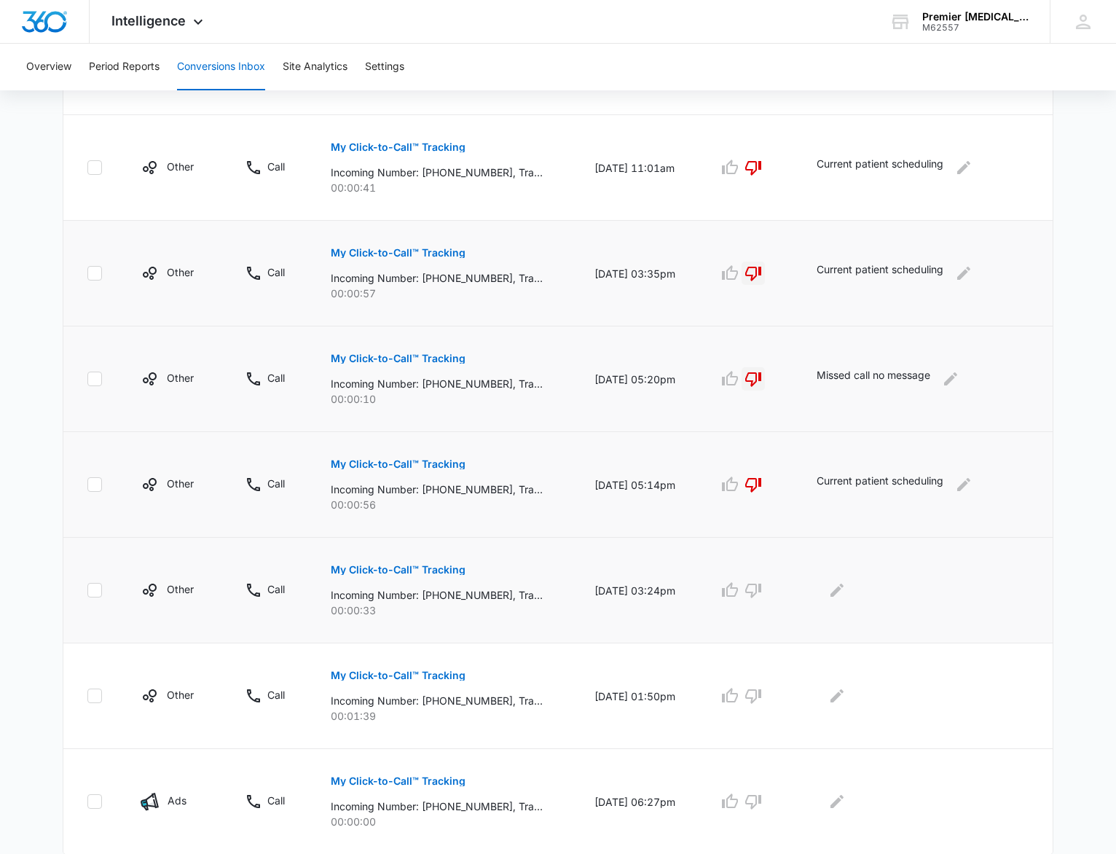
scroll to position [664, 0]
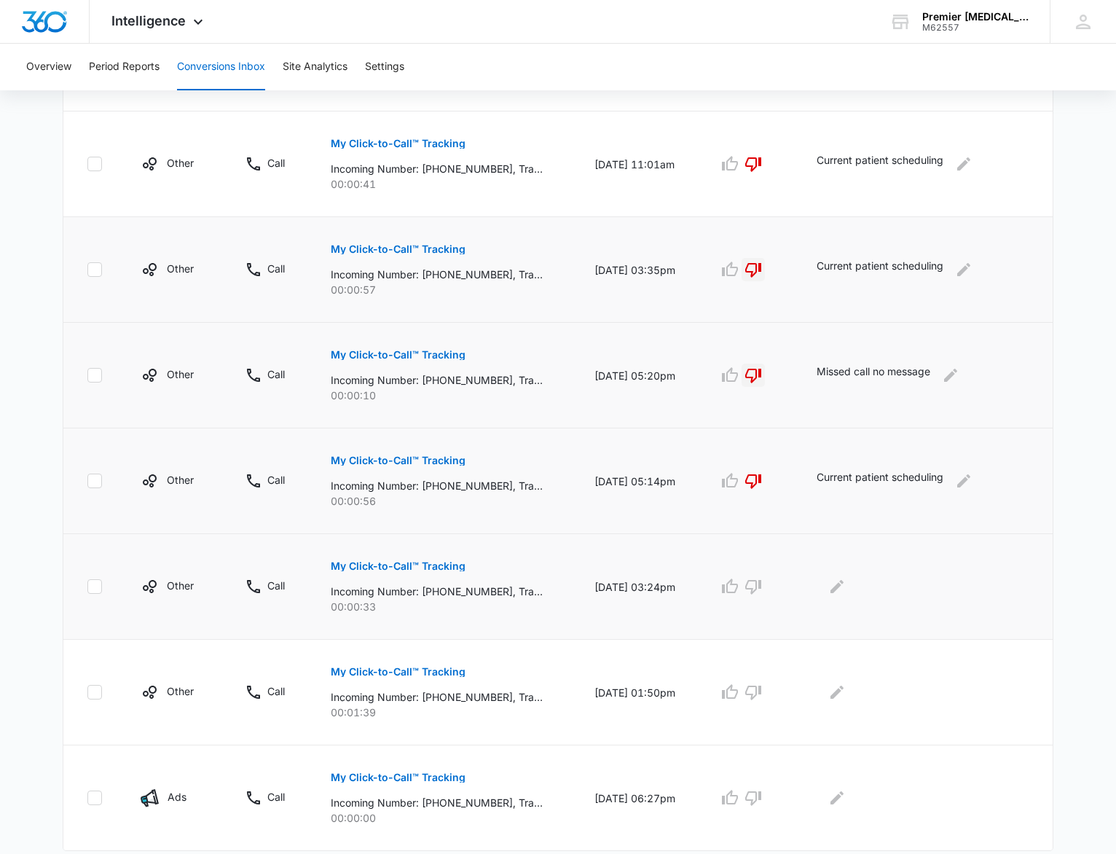
click at [382, 564] on p "My Click-to-Call™ Tracking" at bounding box center [398, 566] width 135 height 10
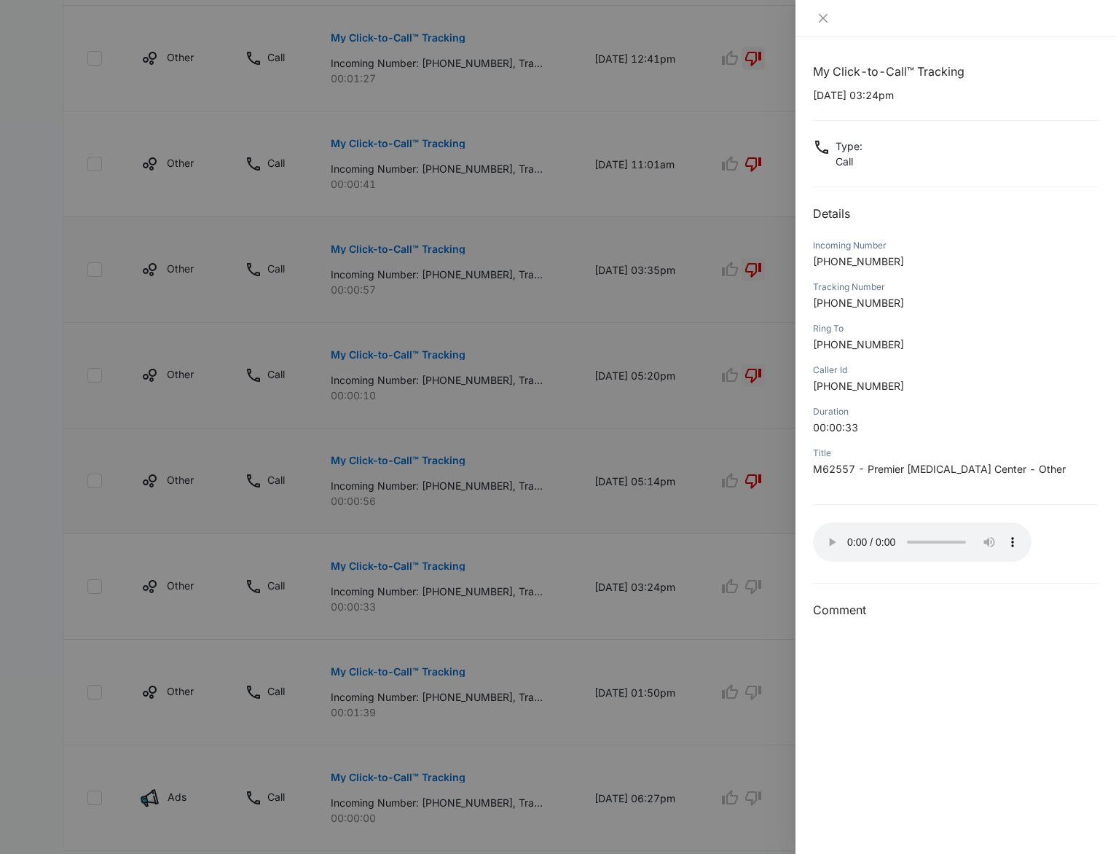
click at [718, 536] on div at bounding box center [558, 427] width 1116 height 854
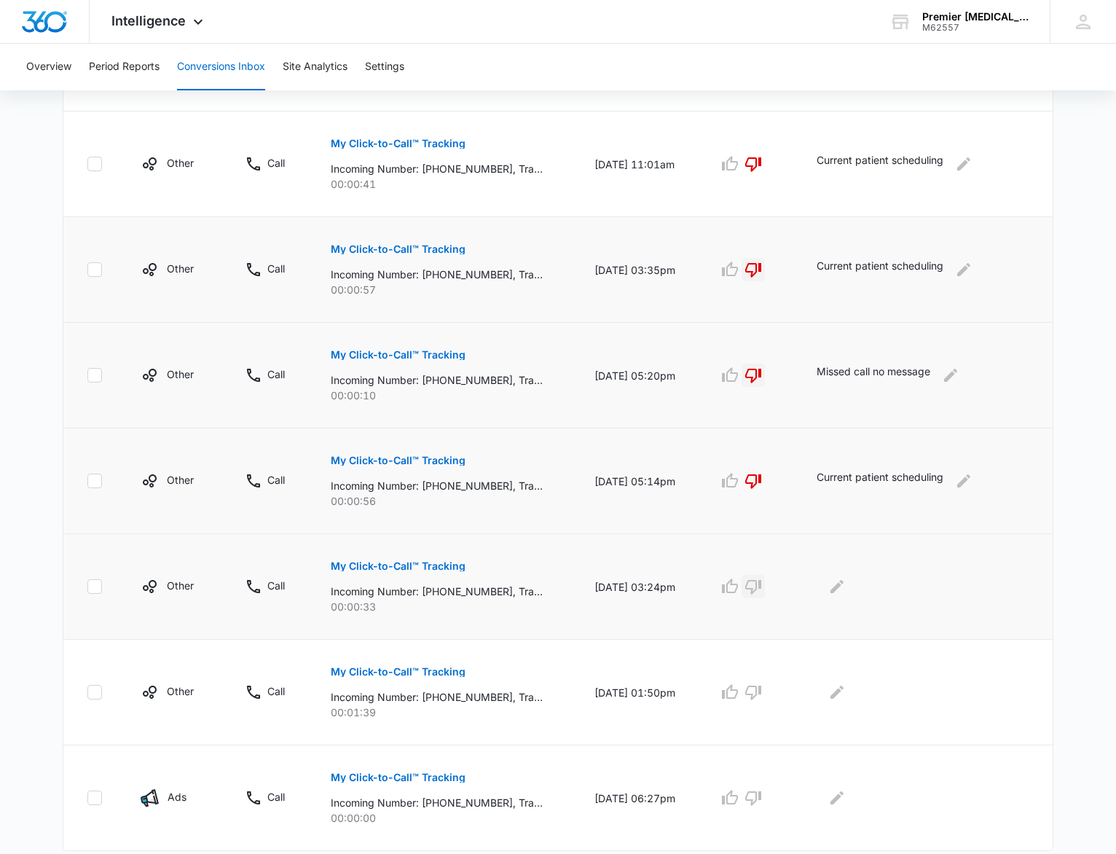
click at [761, 584] on icon "button" at bounding box center [753, 586] width 17 height 17
click at [849, 590] on button "Edit Comments" at bounding box center [837, 586] width 23 height 23
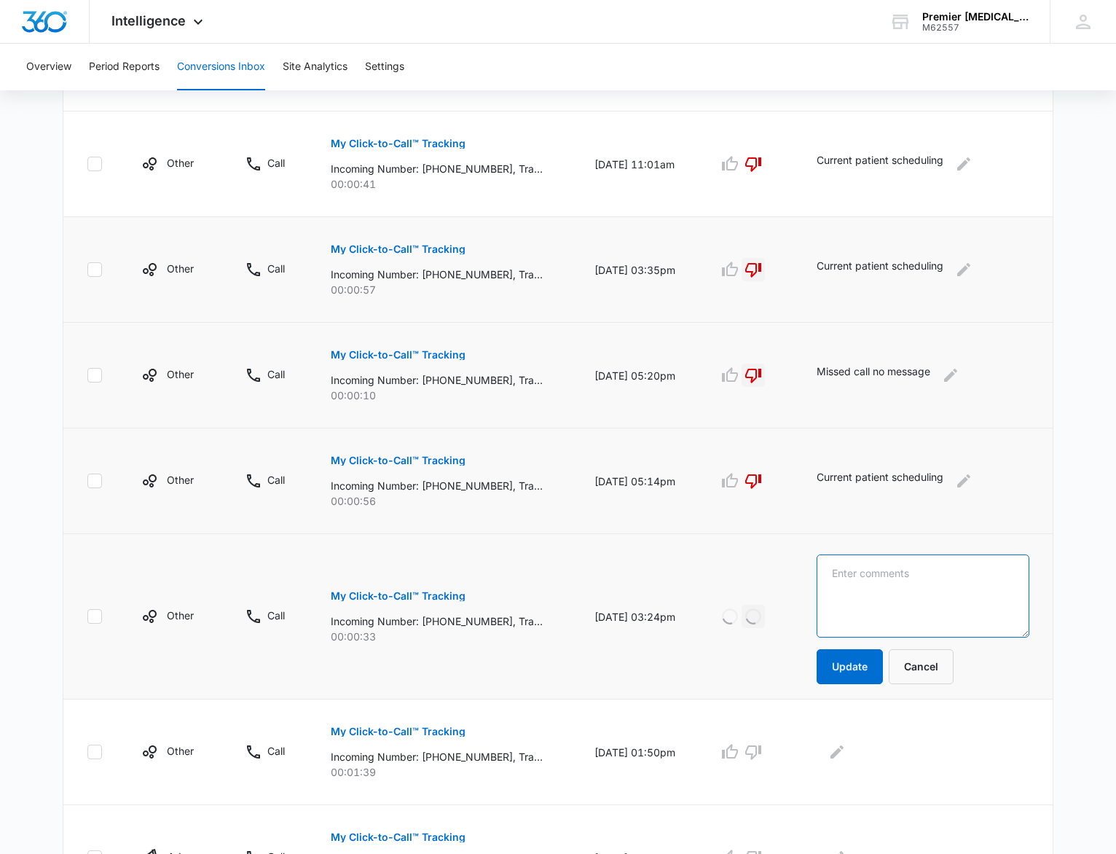
click at [884, 585] on textarea at bounding box center [923, 595] width 213 height 83
paste textarea "Current patient scheduling"
type textarea "Current patient scheduling"
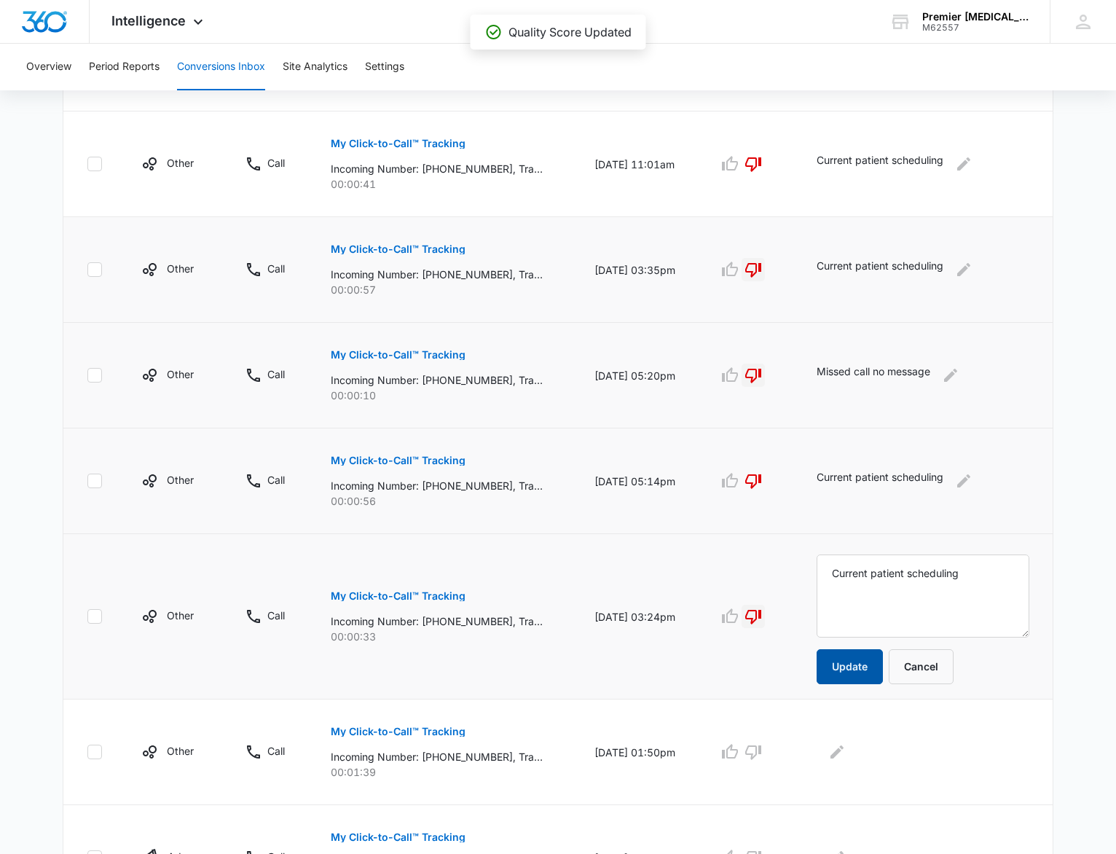
click at [866, 669] on button "Update" at bounding box center [850, 666] width 66 height 35
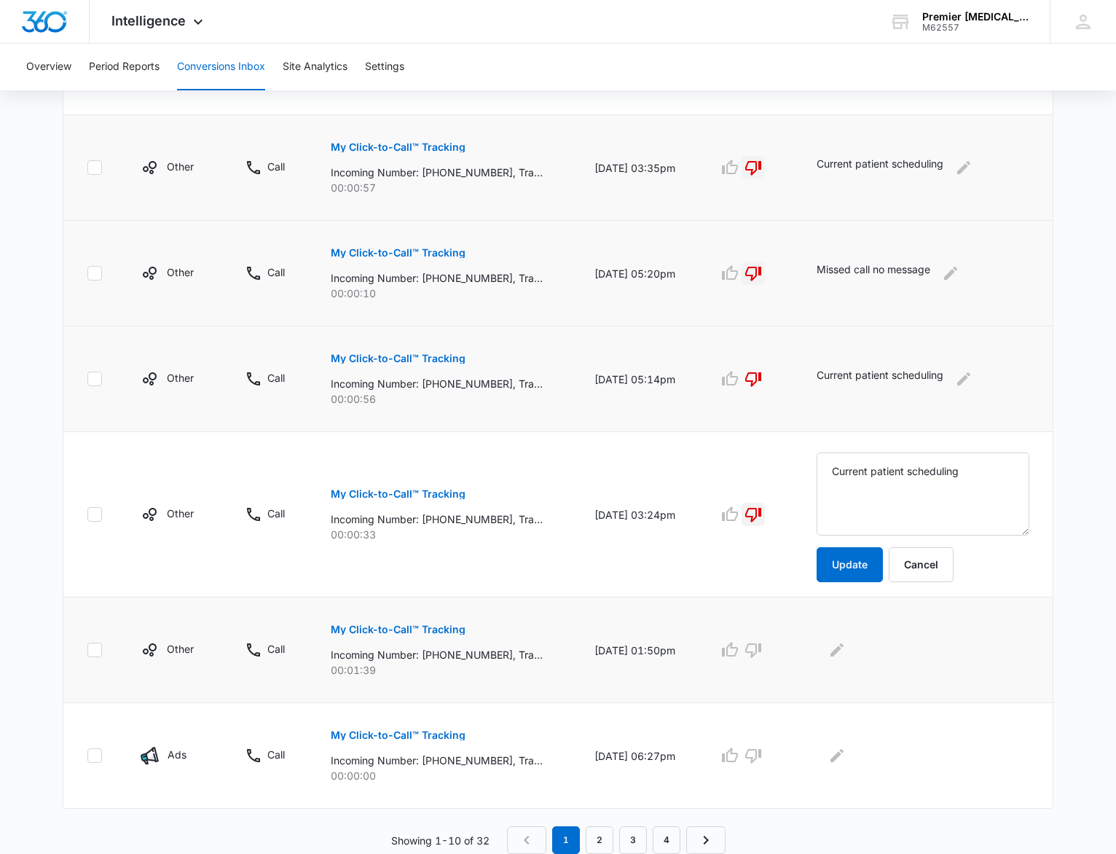
click at [392, 629] on p "My Click-to-Call™ Tracking" at bounding box center [398, 629] width 135 height 10
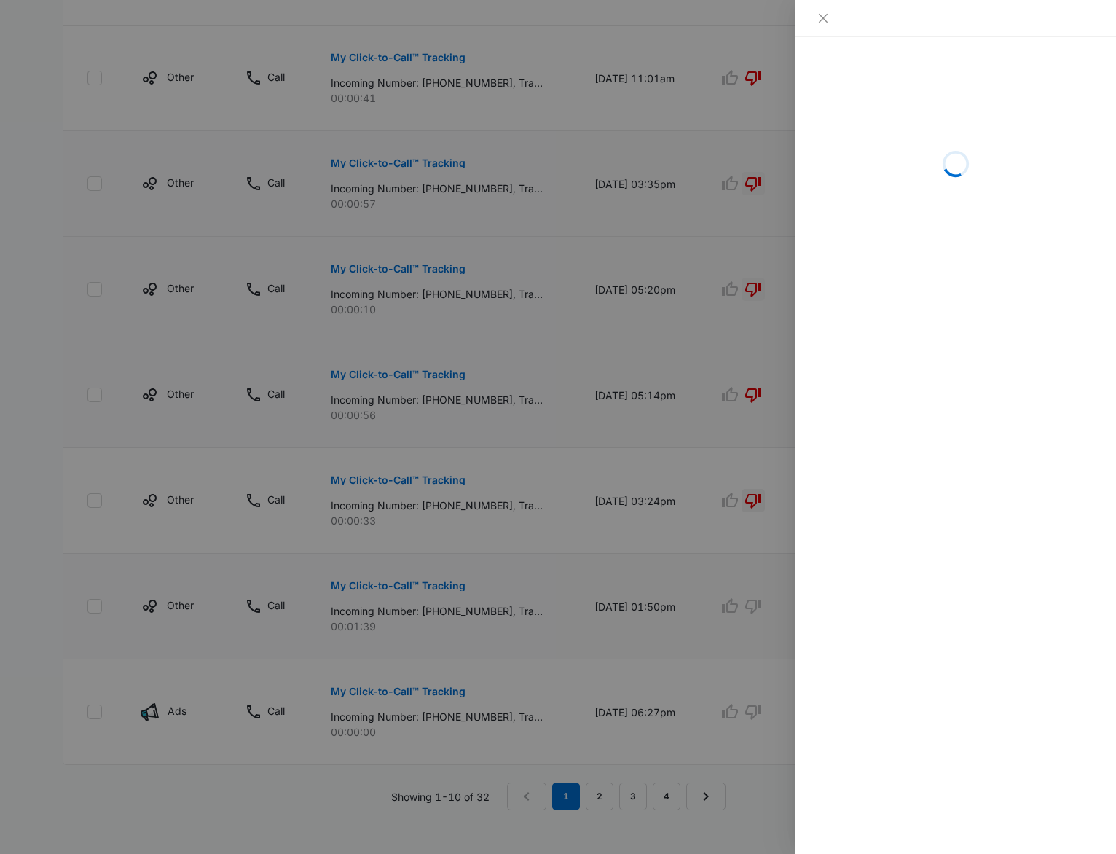
scroll to position [750, 0]
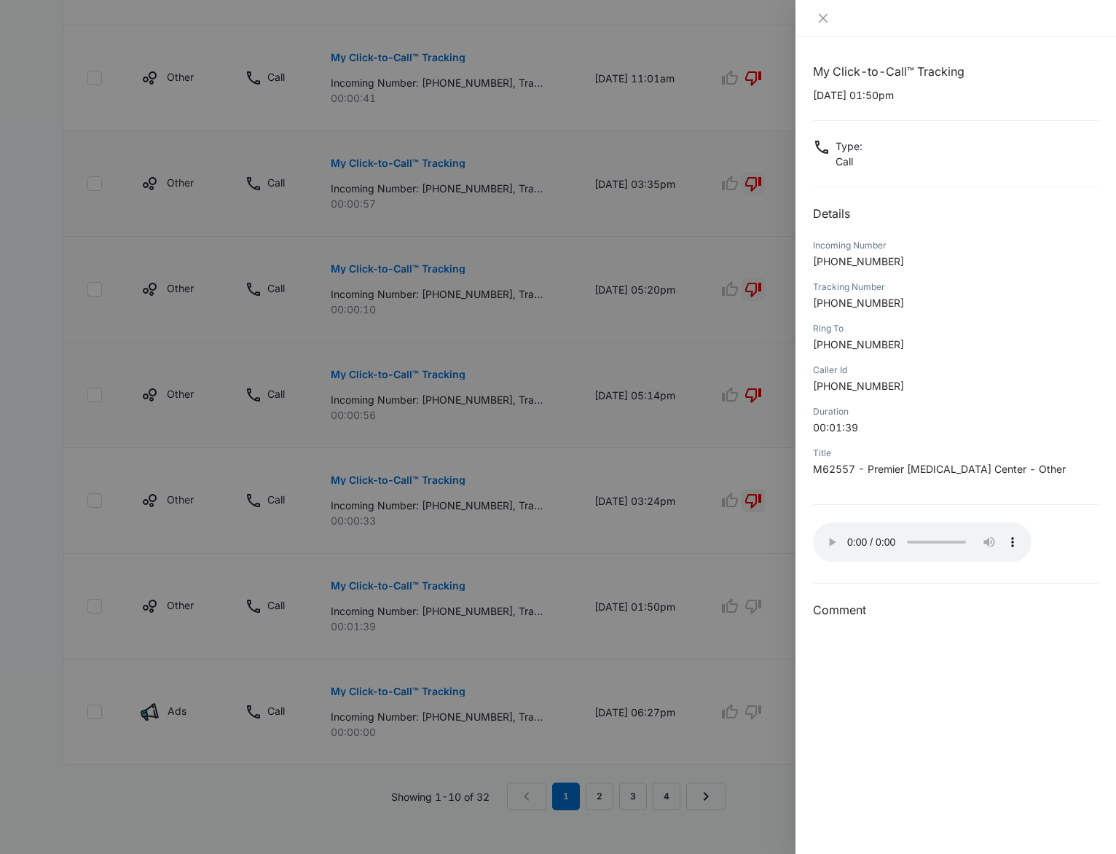
click at [723, 560] on div at bounding box center [558, 427] width 1116 height 854
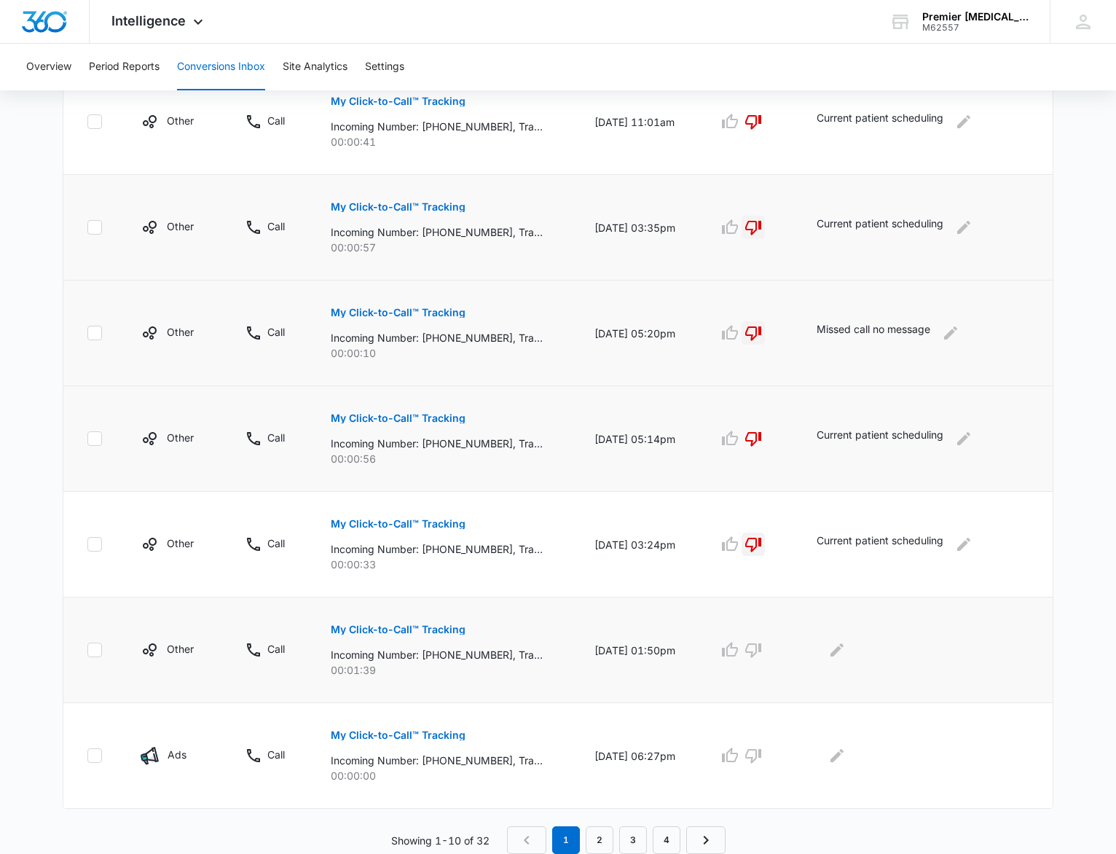
scroll to position [707, 0]
click at [764, 613] on td at bounding box center [750, 650] width 98 height 106
click at [759, 661] on button "button" at bounding box center [753, 649] width 23 height 23
click at [842, 651] on icon "Edit Comments" at bounding box center [837, 649] width 13 height 13
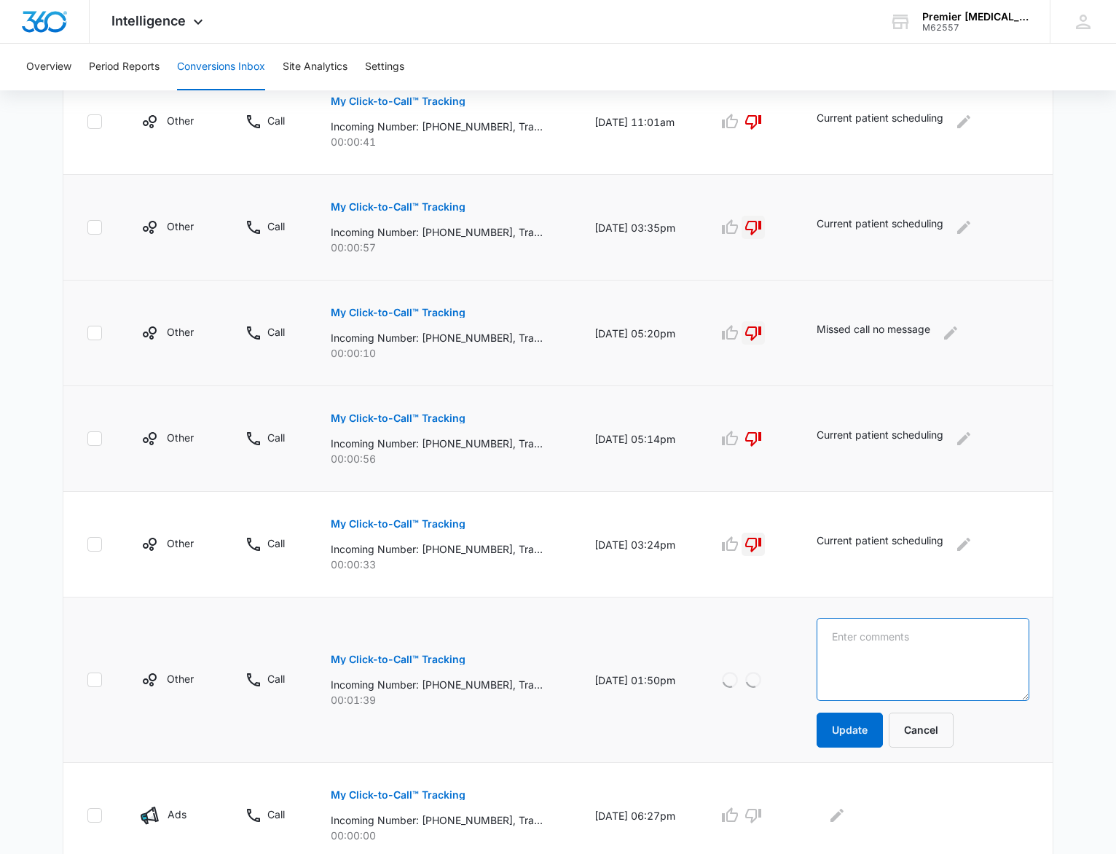
click at [853, 650] on textarea at bounding box center [923, 659] width 213 height 83
type textarea "j"
type textarea "Current patient scheduling her husband as New Patient!"
click at [730, 682] on icon "button" at bounding box center [729, 679] width 17 height 17
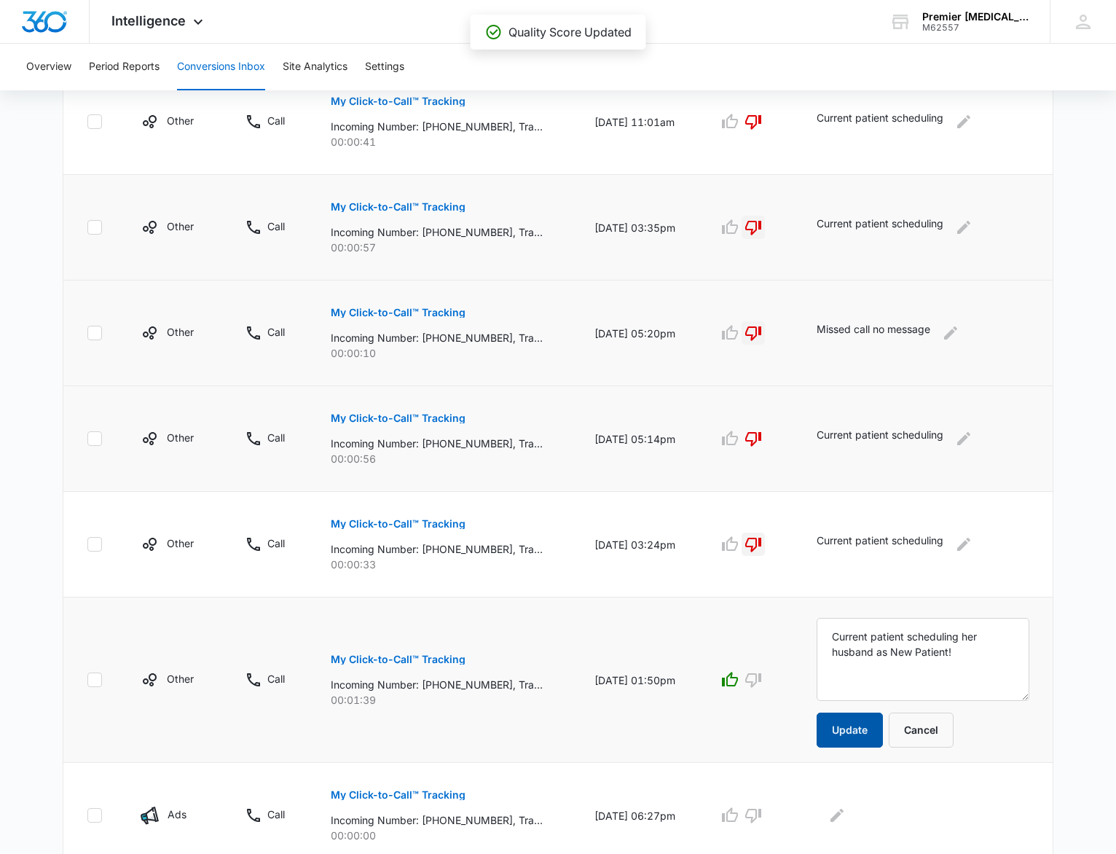
click at [838, 719] on button "Update" at bounding box center [850, 730] width 66 height 35
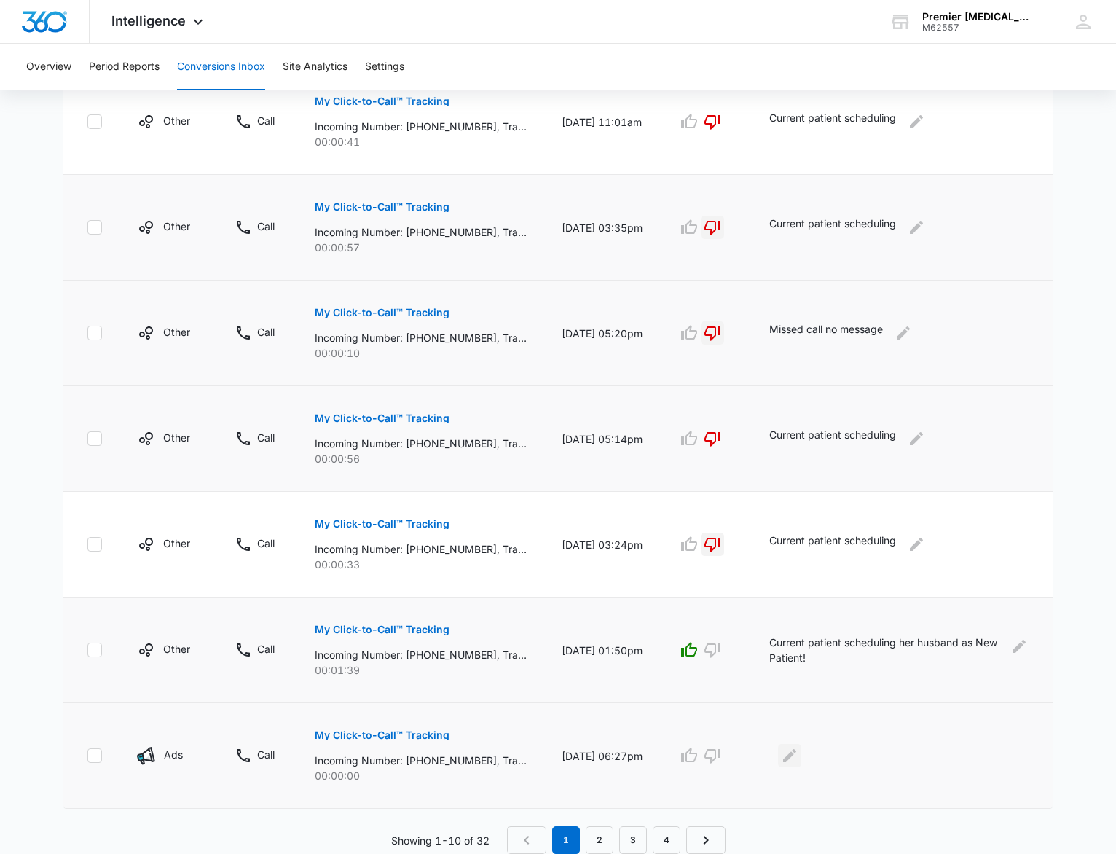
click at [799, 756] on icon "Edit Comments" at bounding box center [789, 755] width 17 height 17
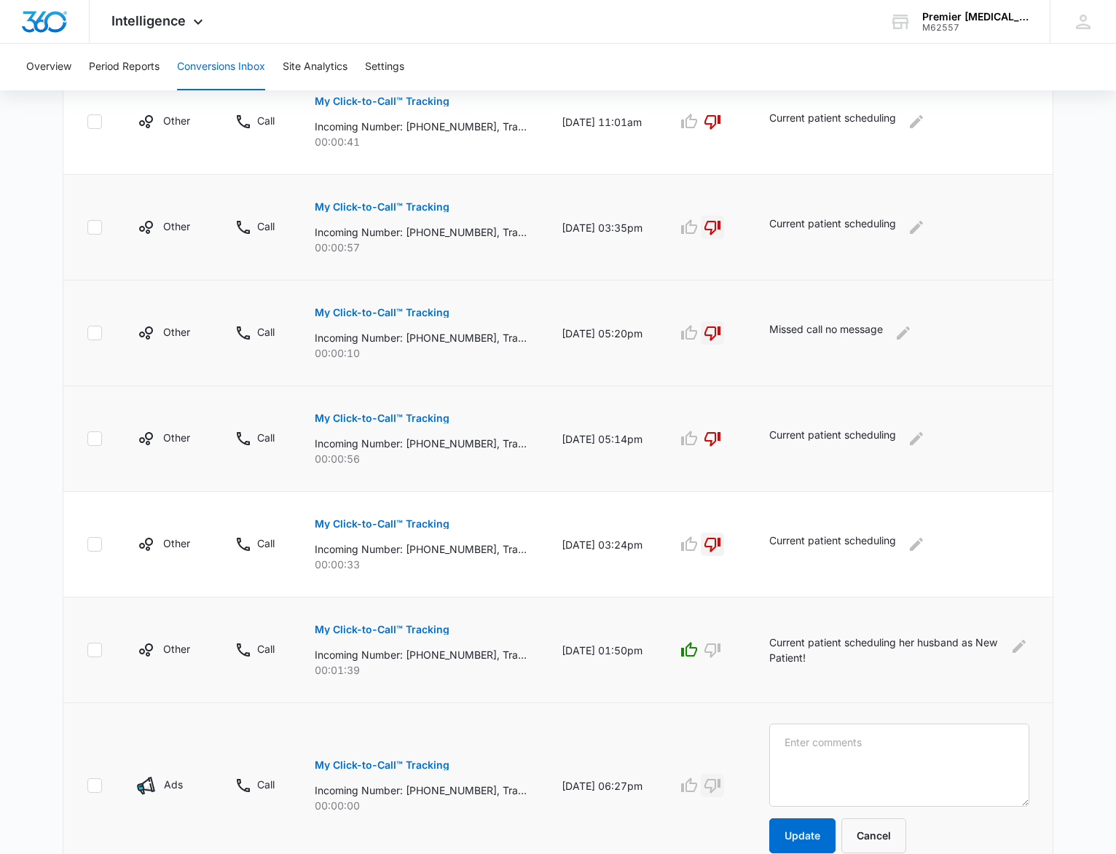
click at [721, 788] on icon "button" at bounding box center [712, 785] width 17 height 17
click at [822, 754] on textarea at bounding box center [899, 765] width 260 height 83
type textarea "No call"
click at [803, 830] on button "Update" at bounding box center [802, 835] width 66 height 35
